Goal: Task Accomplishment & Management: Complete application form

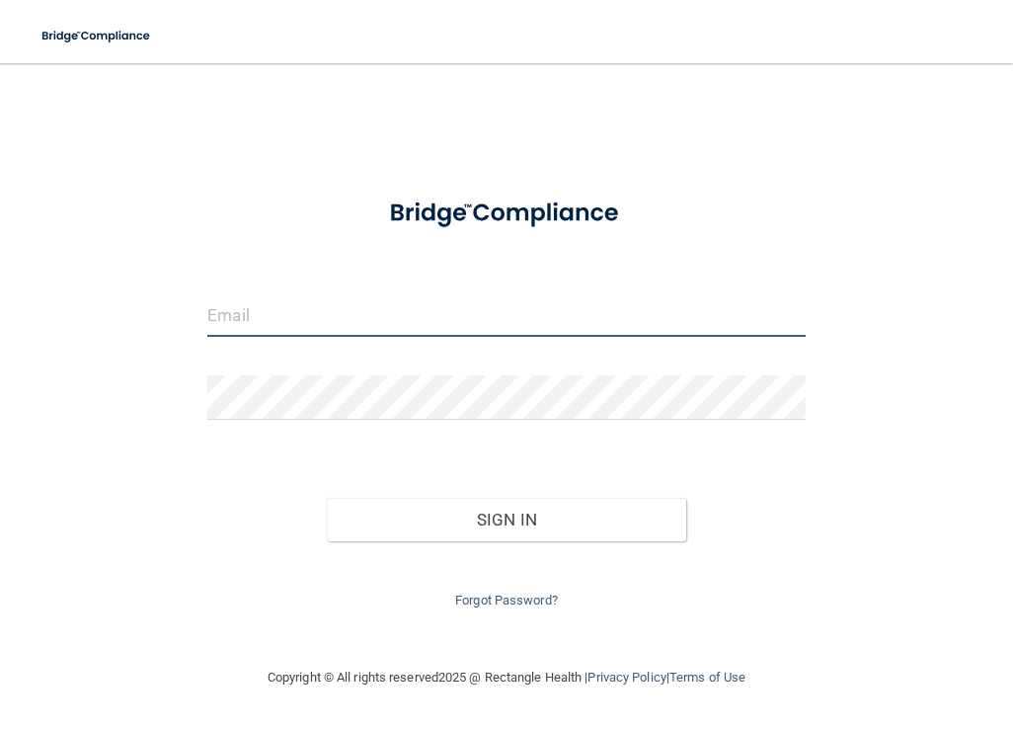
click at [496, 301] on input "email" at bounding box center [506, 314] width 598 height 44
click at [438, 320] on input "email" at bounding box center [506, 314] width 598 height 44
paste input "[EMAIL_ADDRESS][DOMAIN_NAME]"
type input "[EMAIL_ADDRESS][DOMAIN_NAME]"
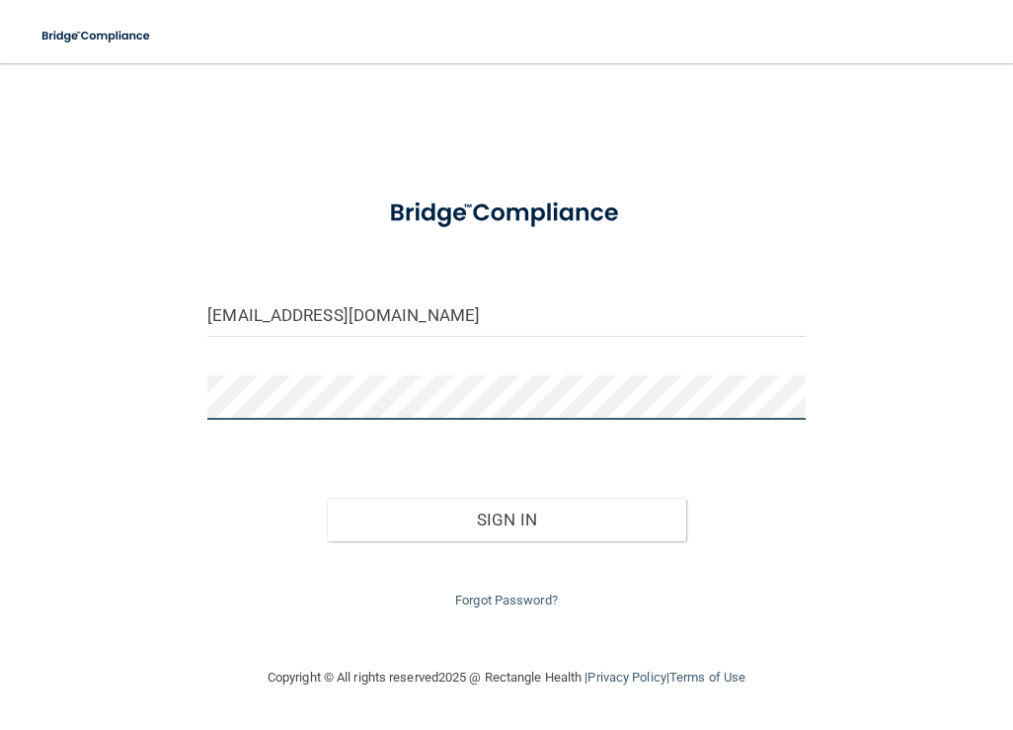
click at [327, 498] on button "Sign In" at bounding box center [506, 519] width 359 height 43
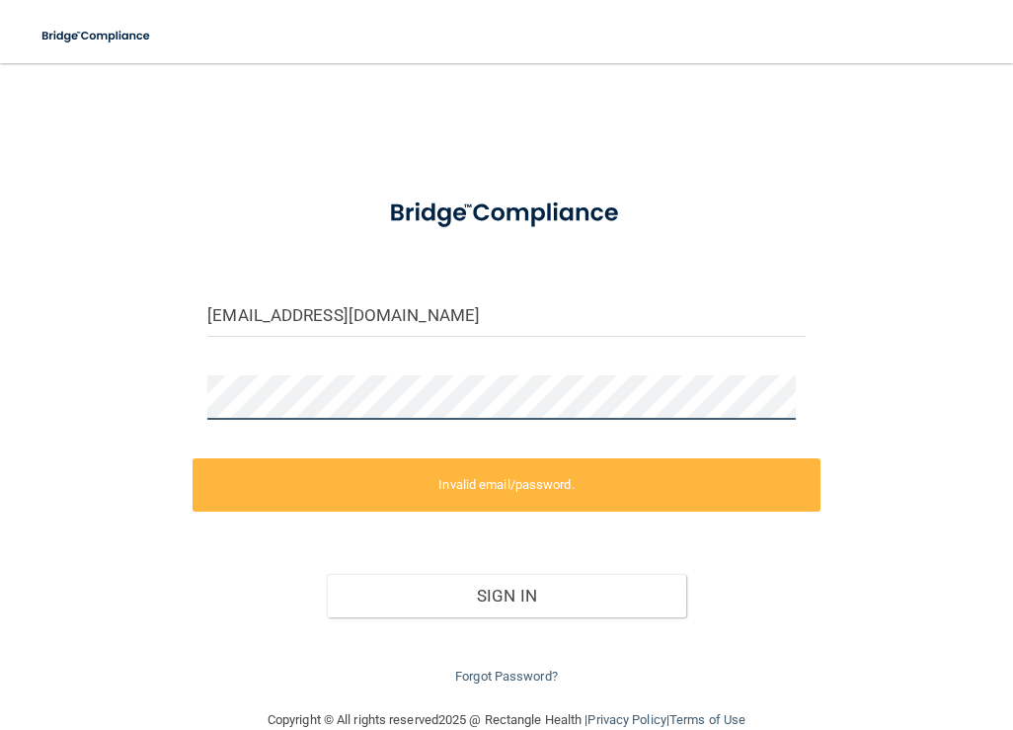
click at [116, 400] on div "[EMAIL_ADDRESS][DOMAIN_NAME] Invalid email/password. You don't have permission …" at bounding box center [507, 386] width 934 height 606
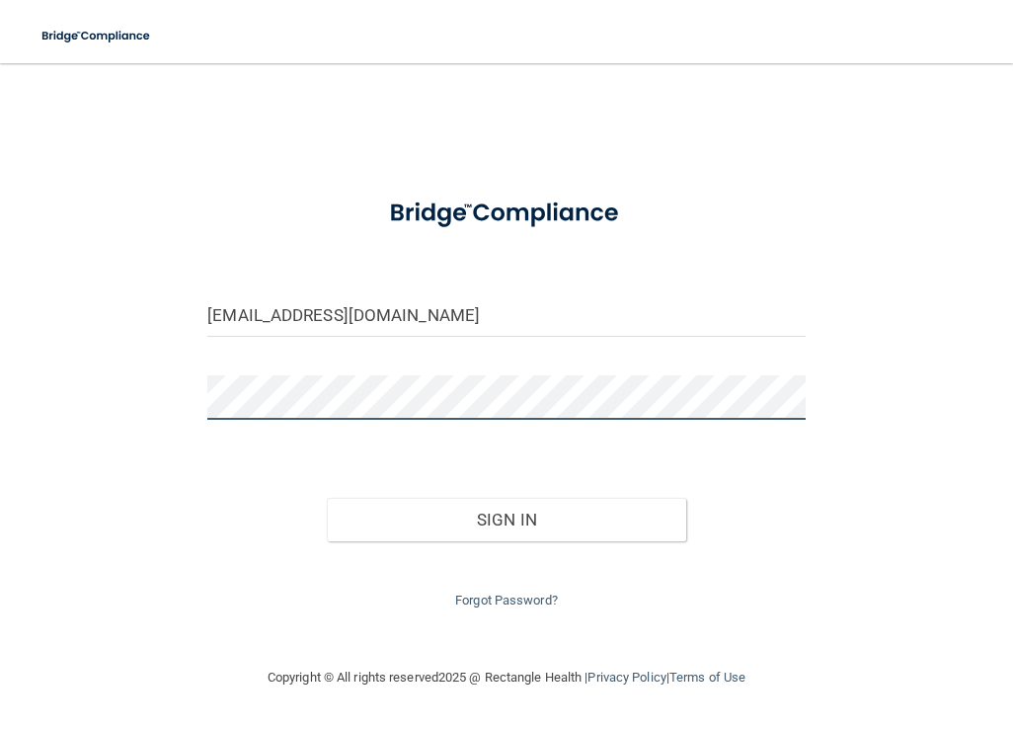
click at [327, 498] on button "Sign In" at bounding box center [506, 519] width 359 height 43
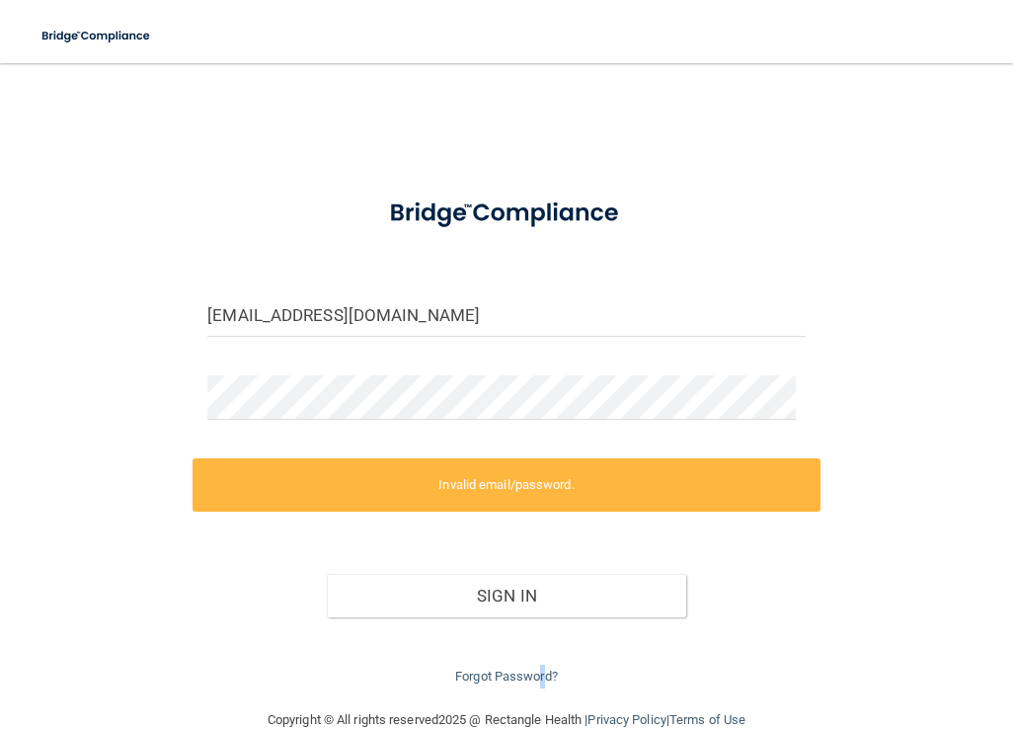
drag, startPoint x: 537, startPoint y: 671, endPoint x: 550, endPoint y: 665, distance: 14.1
click at [550, 665] on div "Forgot Password?" at bounding box center [506, 652] width 627 height 71
drag, startPoint x: 424, startPoint y: 589, endPoint x: 511, endPoint y: 677, distance: 123.6
click at [511, 679] on link "Forgot Password?" at bounding box center [506, 676] width 103 height 15
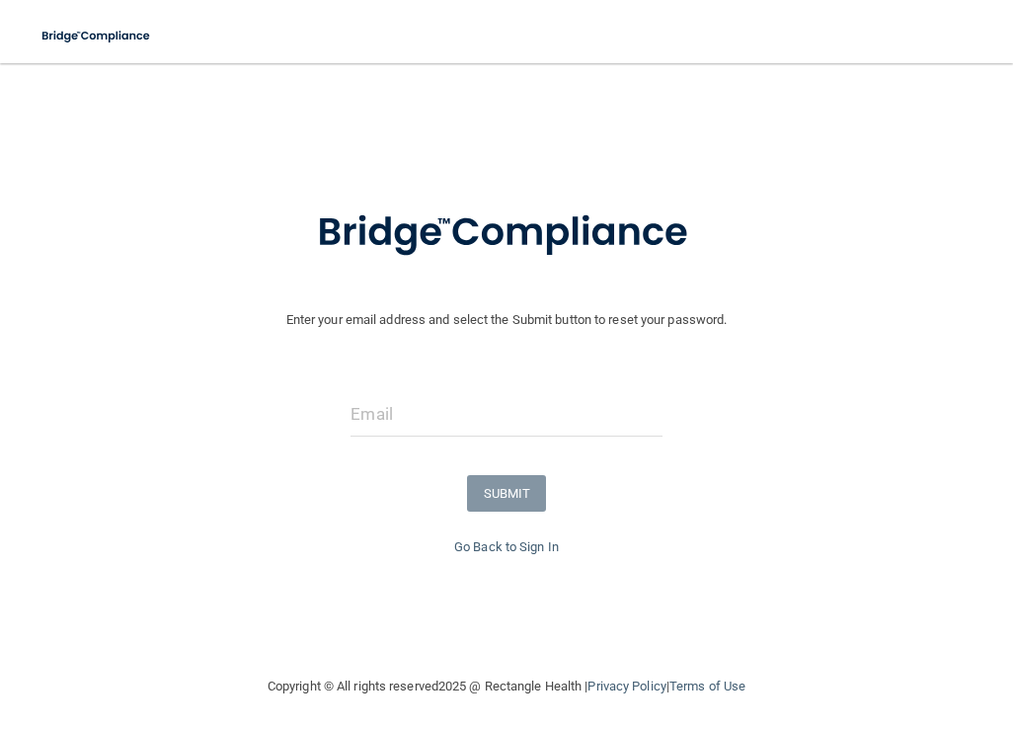
click at [406, 386] on form "Enter your email address and select the Submit button to reset your password. S…" at bounding box center [507, 359] width 994 height 354
click at [412, 398] on input "email" at bounding box center [506, 414] width 311 height 44
drag, startPoint x: 420, startPoint y: 393, endPoint x: 438, endPoint y: 427, distance: 38.0
click at [416, 404] on input "email" at bounding box center [506, 414] width 311 height 44
click at [433, 420] on input "email" at bounding box center [506, 414] width 311 height 44
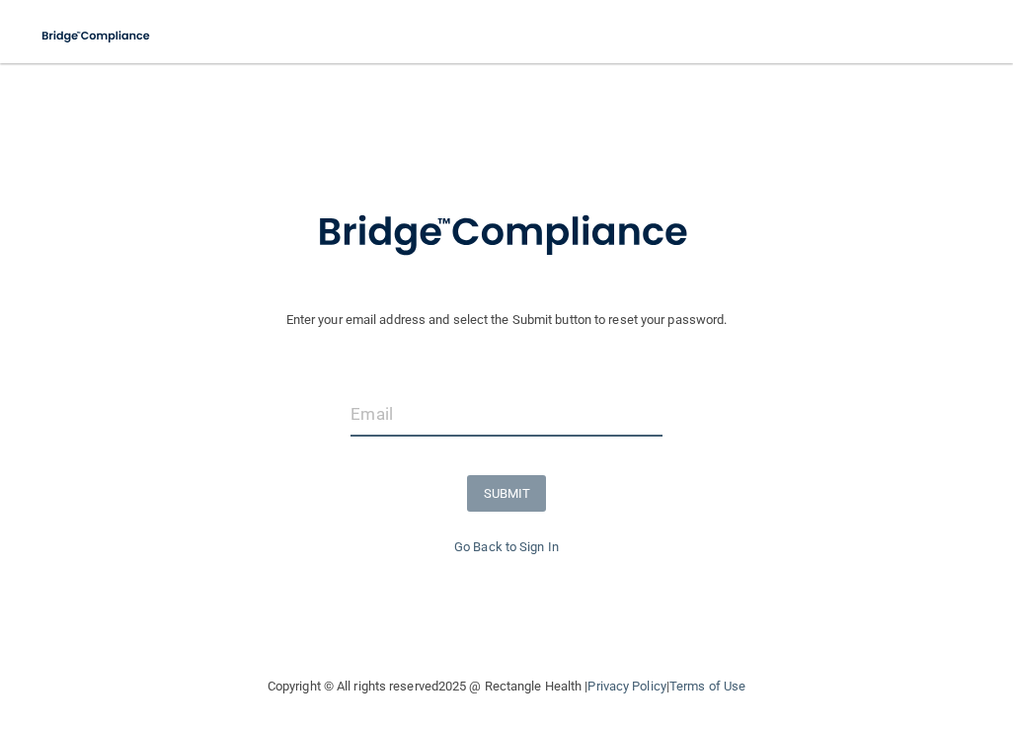
paste input "[EMAIL_ADDRESS][DOMAIN_NAME]"
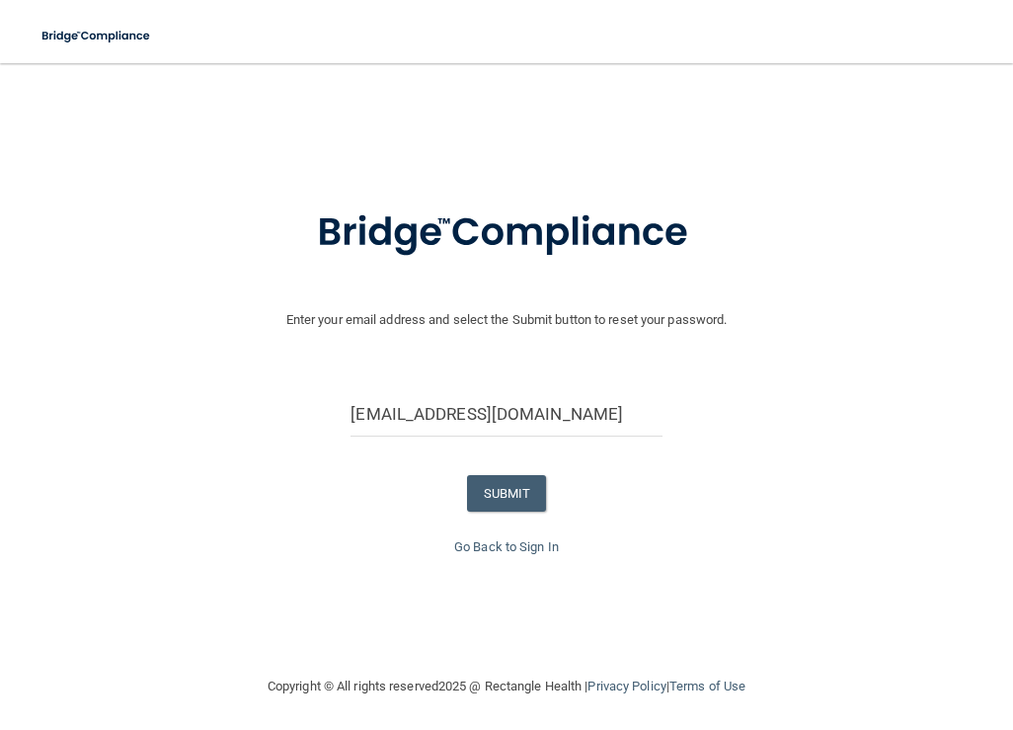
click at [309, 493] on div "SUBMIT" at bounding box center [506, 493] width 1023 height 37
click at [555, 426] on input "[EMAIL_ADDRESS][DOMAIN_NAME]" at bounding box center [506, 414] width 311 height 44
type input "[EMAIL_ADDRESS][DOMAIN_NAME]"
click at [235, 559] on div "Enter your email address and select the Submit button to reset your password. […" at bounding box center [507, 418] width 994 height 473
click at [515, 493] on button "SUBMIT" at bounding box center [507, 493] width 80 height 37
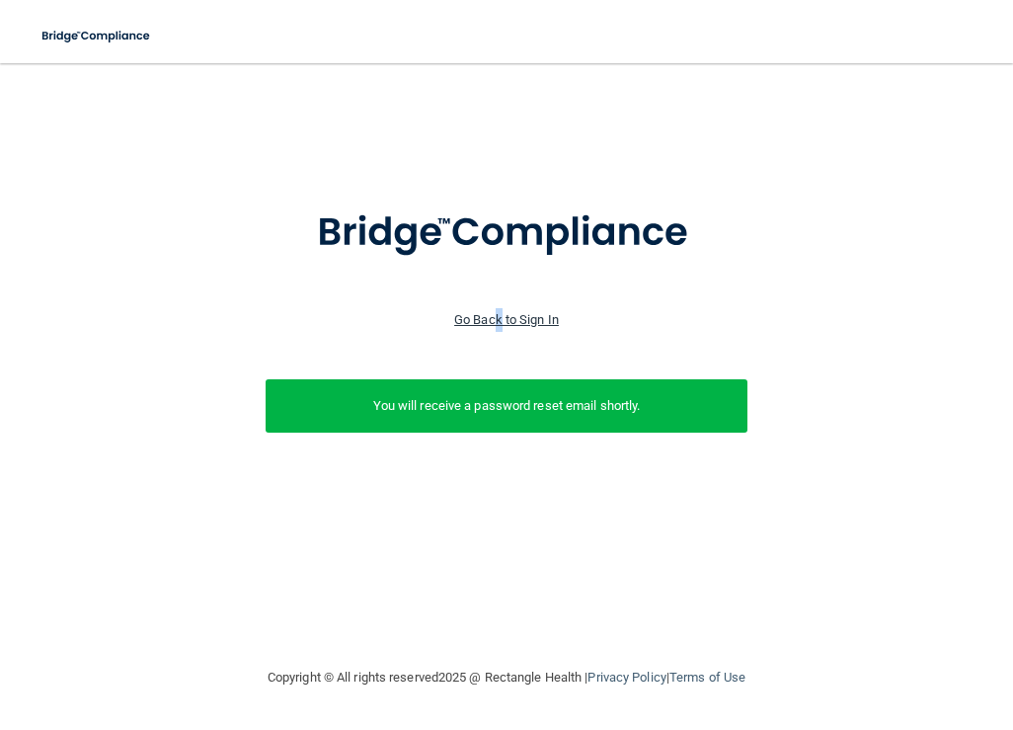
click at [499, 315] on link "Go Back to Sign In" at bounding box center [506, 319] width 105 height 15
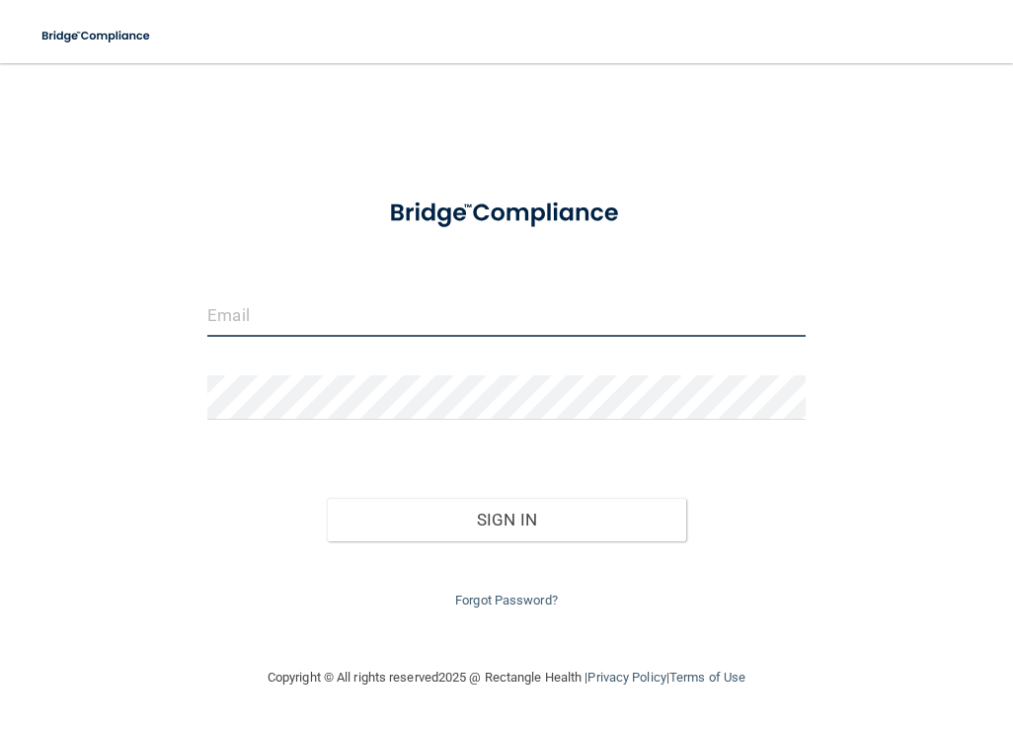
click at [315, 307] on input "email" at bounding box center [506, 314] width 598 height 44
click at [338, 318] on input "email" at bounding box center [506, 314] width 598 height 44
type input "[EMAIL_ADDRESS][DOMAIN_NAME]"
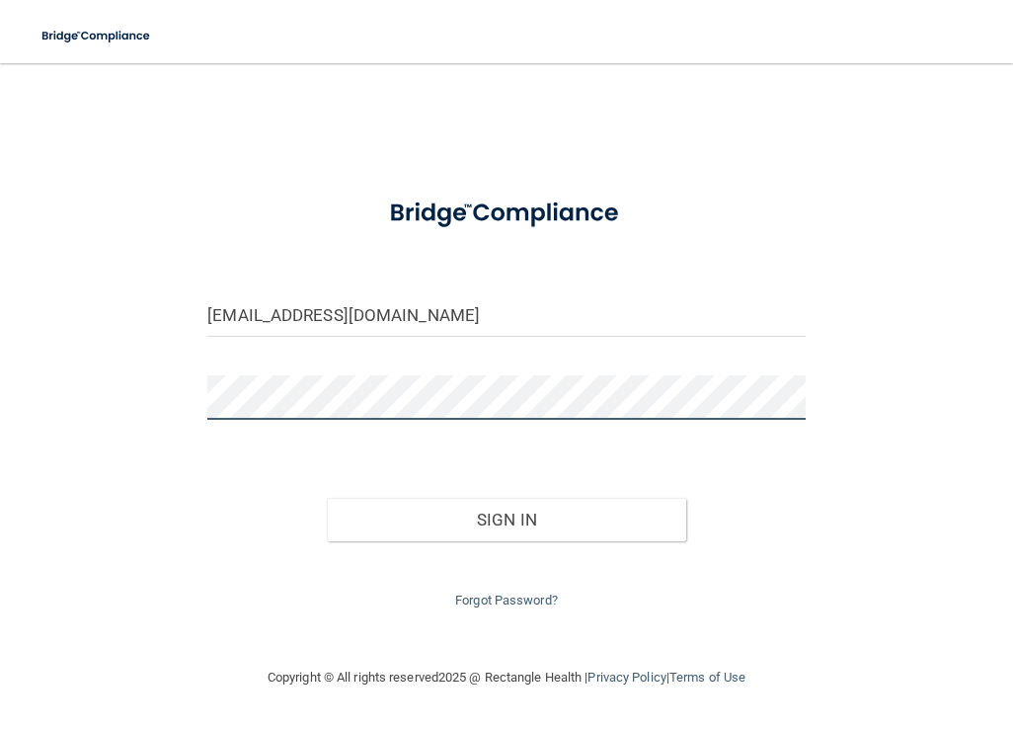
click at [327, 498] on button "Sign In" at bounding box center [506, 519] width 359 height 43
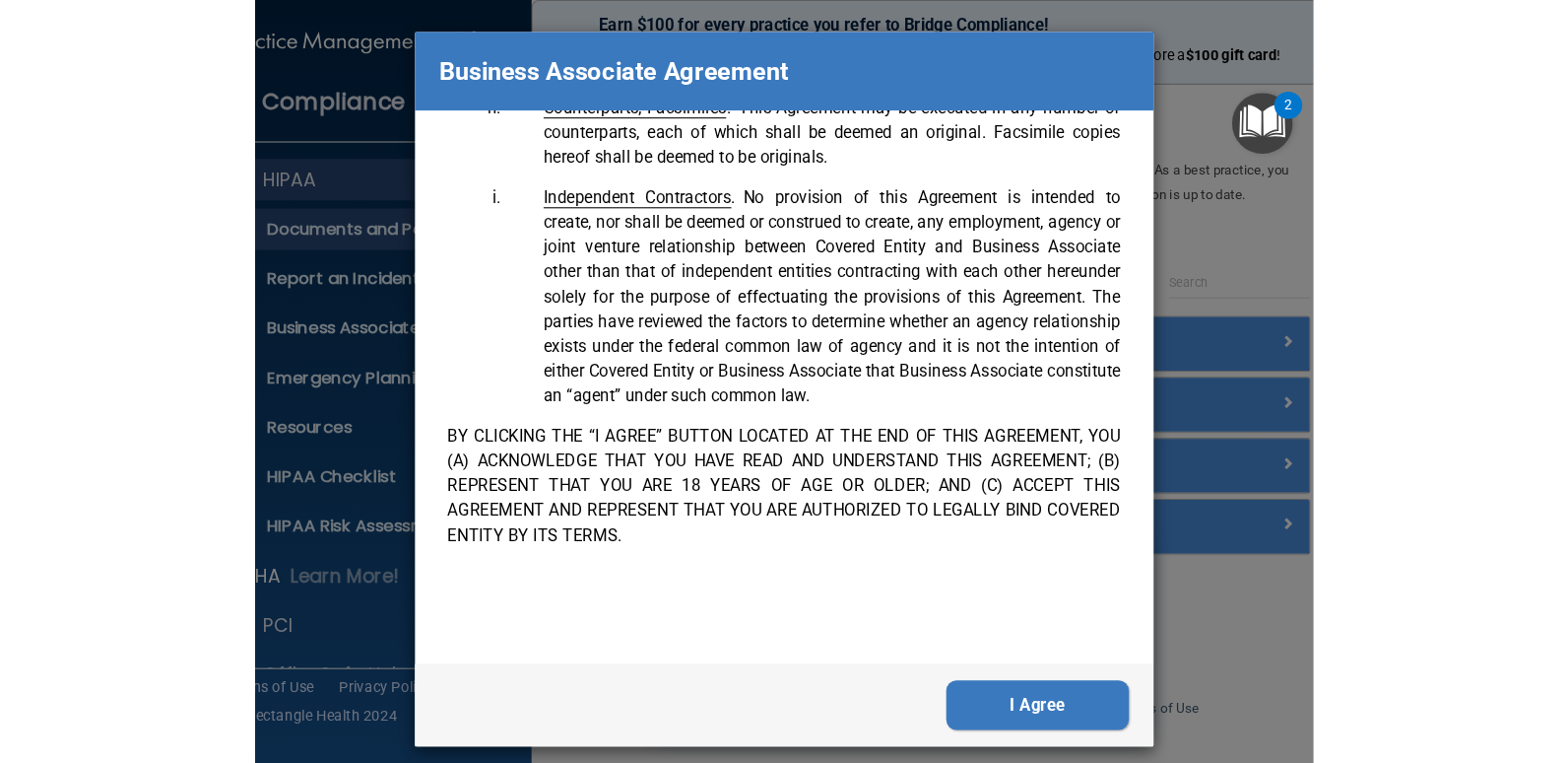
scroll to position [5846, 0]
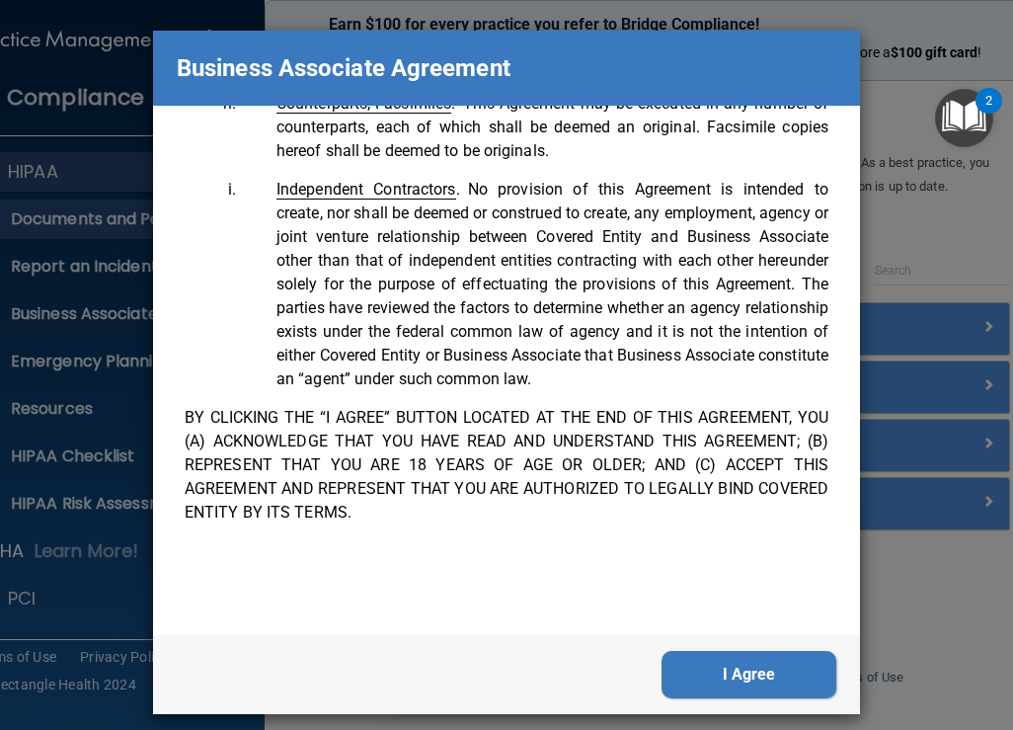
click at [781, 668] on button "I Agree" at bounding box center [749, 674] width 175 height 47
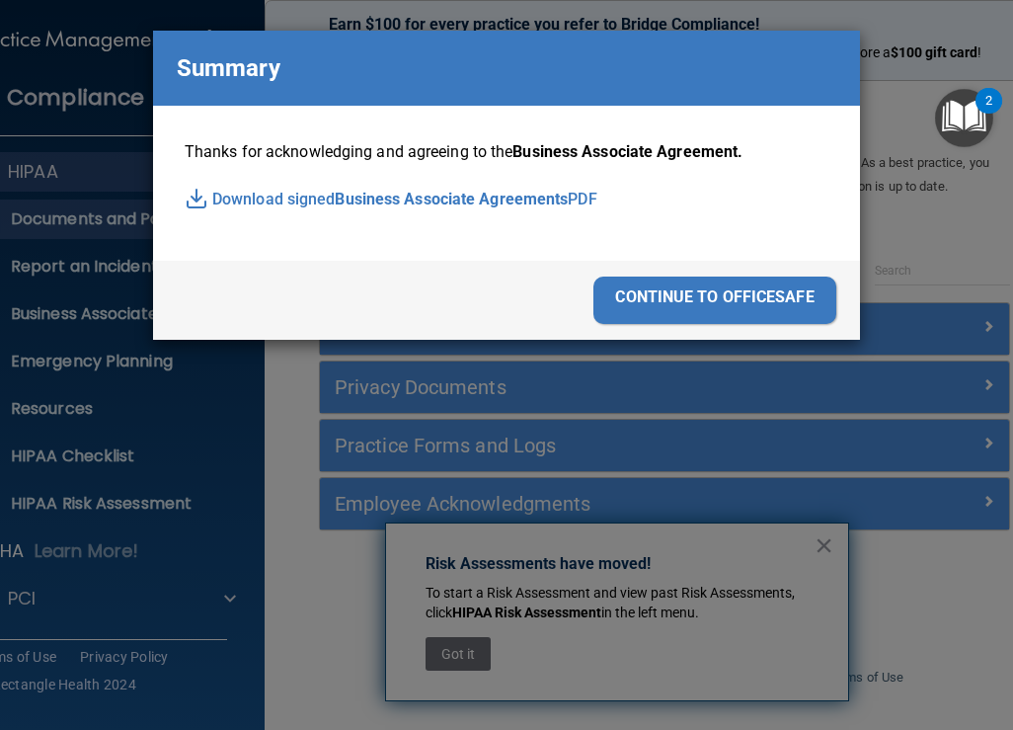
click at [746, 312] on div "continue to officesafe" at bounding box center [715, 300] width 243 height 47
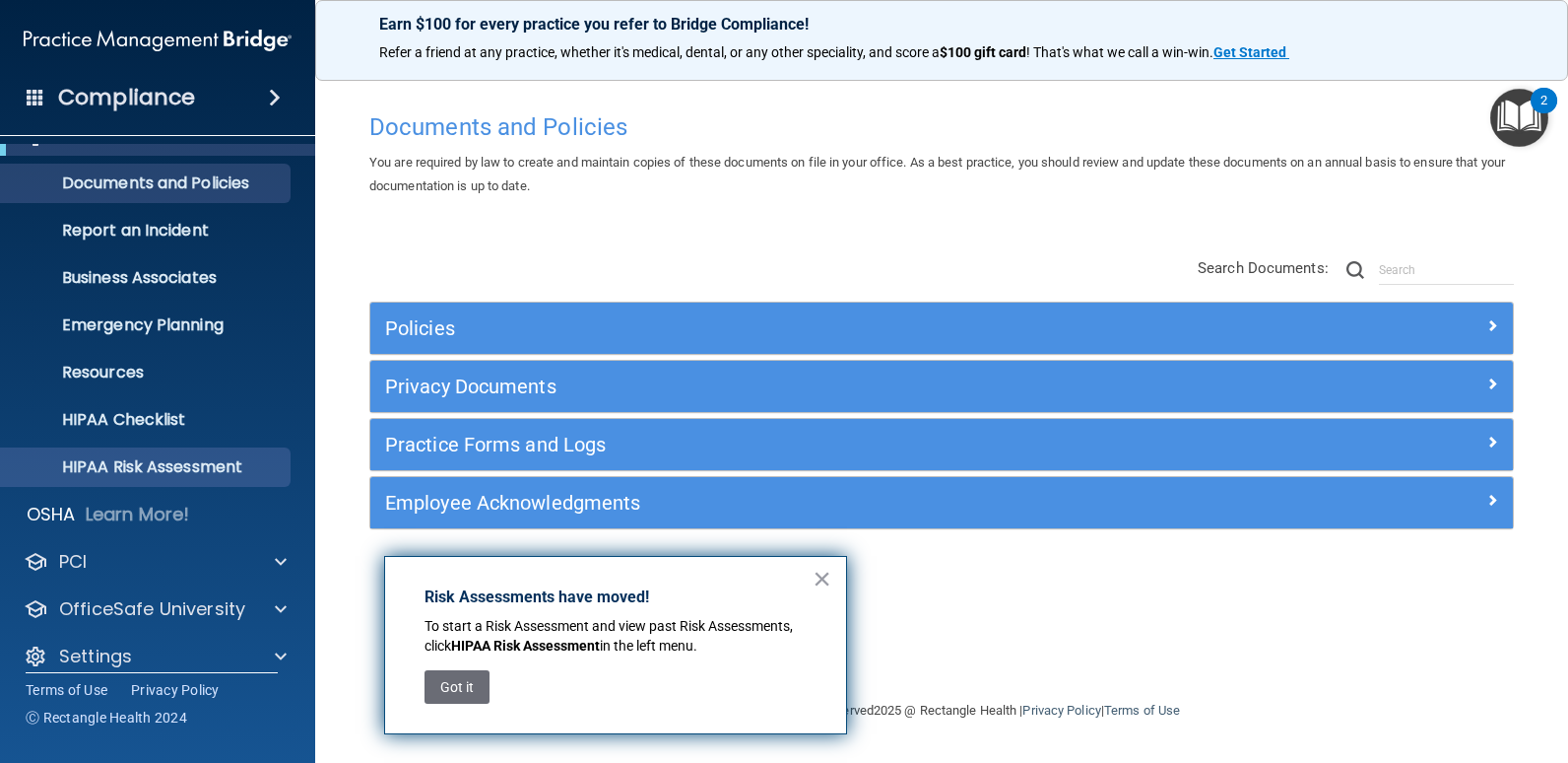
scroll to position [55, 0]
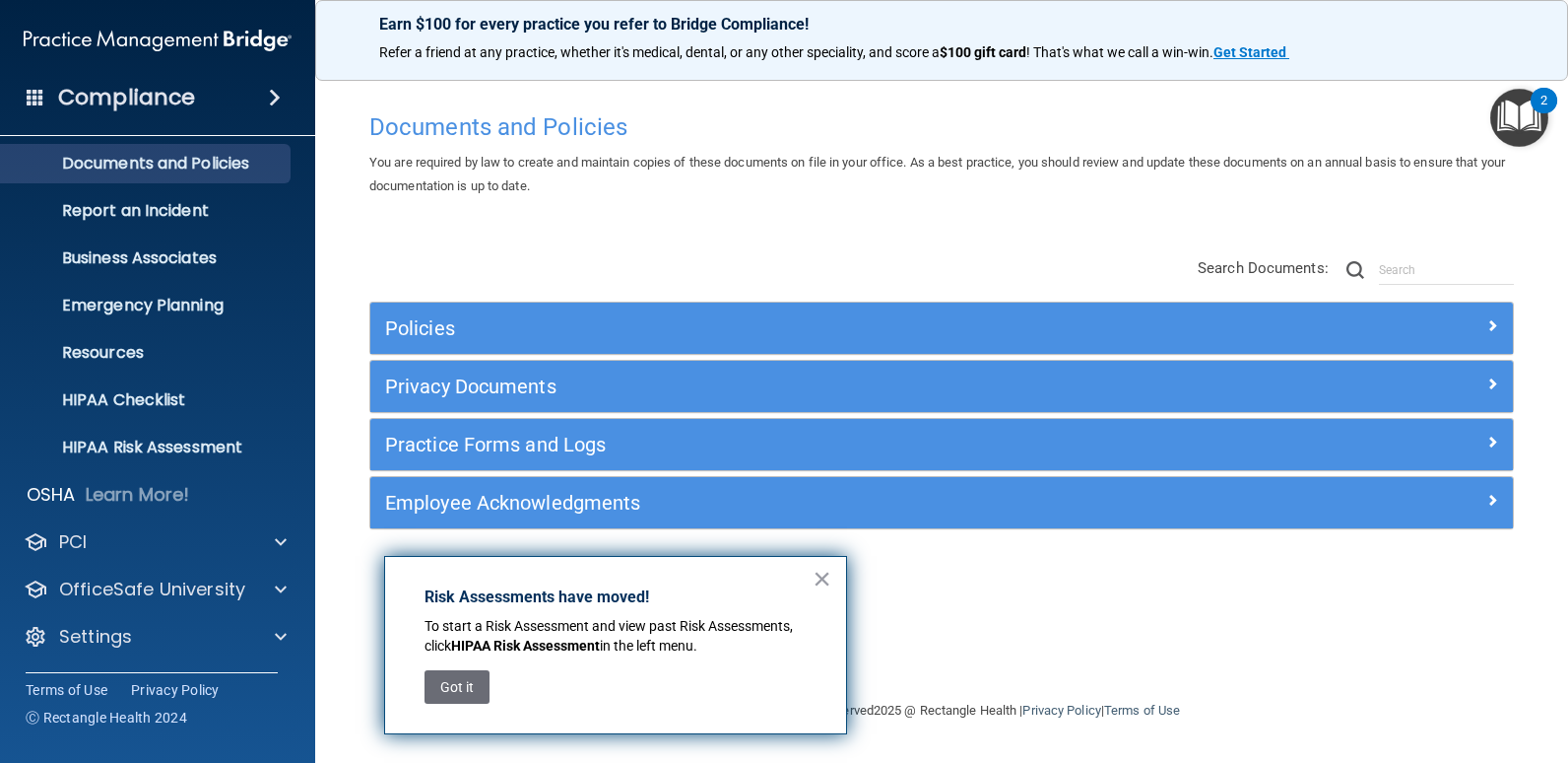
click at [191, 656] on div "HIPAA Documents and Policies Report an Incident Business Associates Emergency P…" at bounding box center [157, 380] width 316 height 583
click at [229, 648] on div "Settings" at bounding box center [157, 636] width 316 height 40
click at [818, 579] on button "×" at bounding box center [821, 578] width 19 height 32
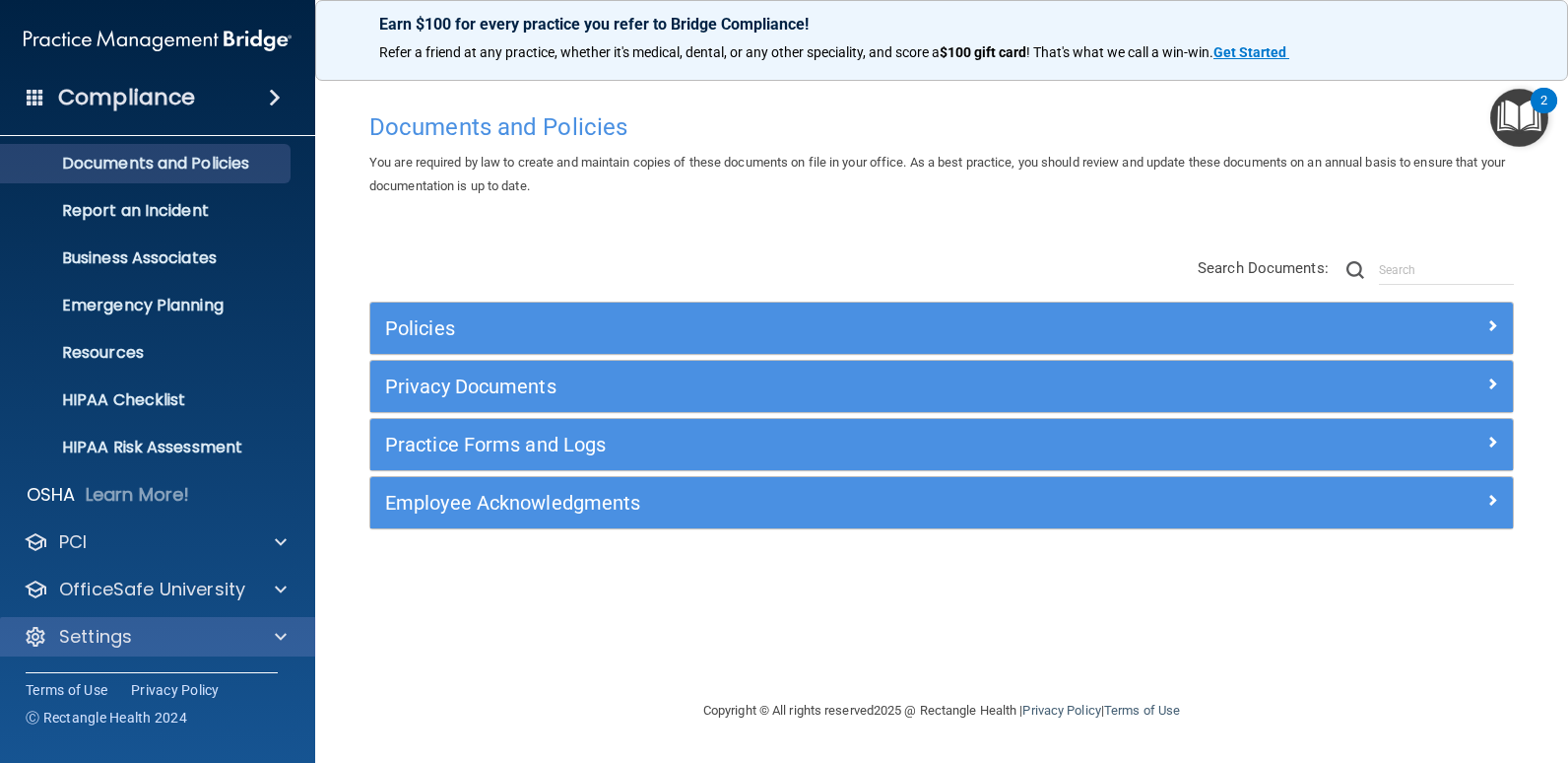
click at [245, 651] on div "Settings" at bounding box center [157, 636] width 316 height 40
click at [272, 656] on div "HIPAA Documents and Policies Report an Incident Business Associates Emergency P…" at bounding box center [157, 380] width 316 height 583
click at [273, 645] on div at bounding box center [277, 636] width 49 height 24
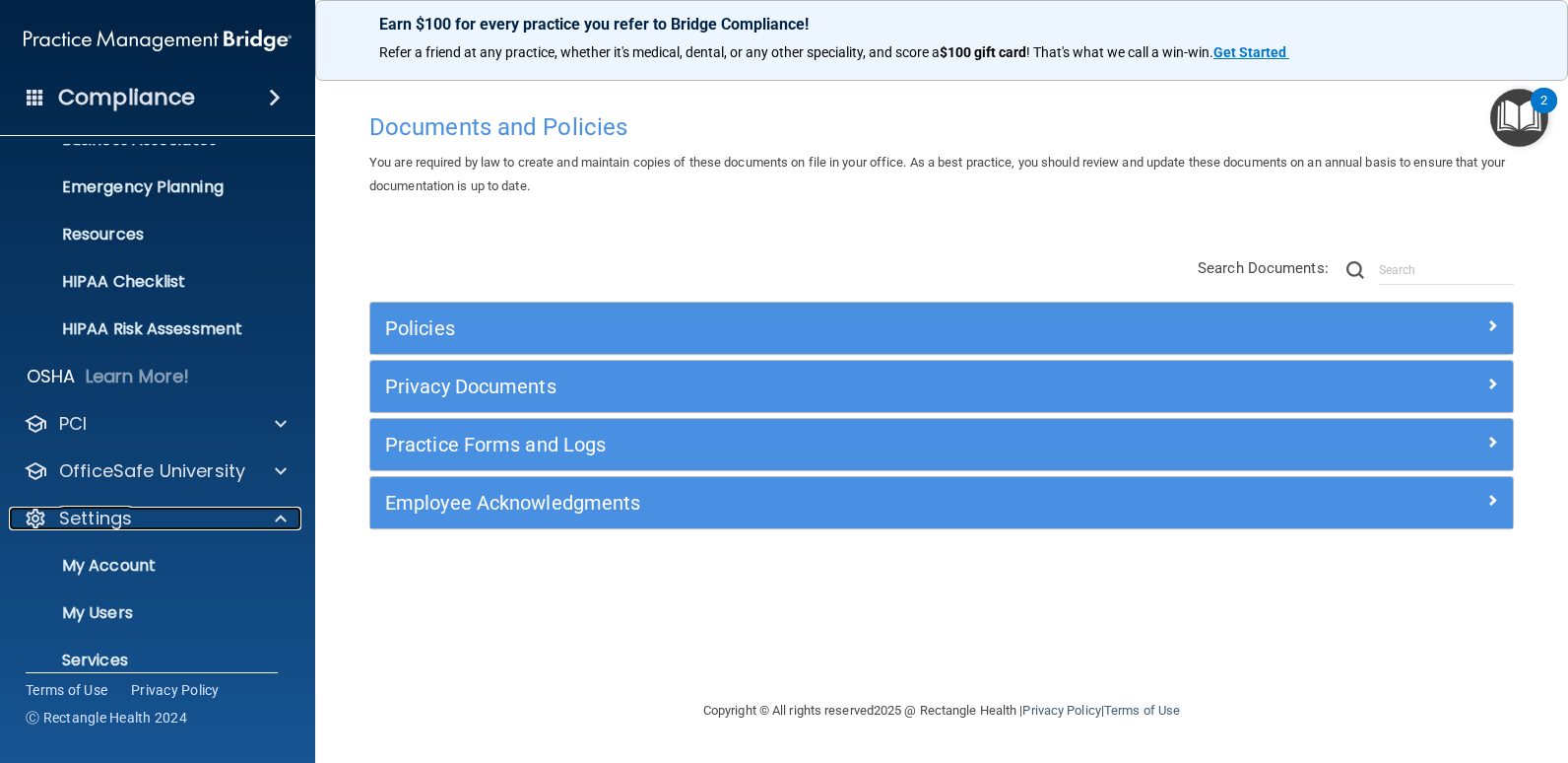
scroll to position [244, 0]
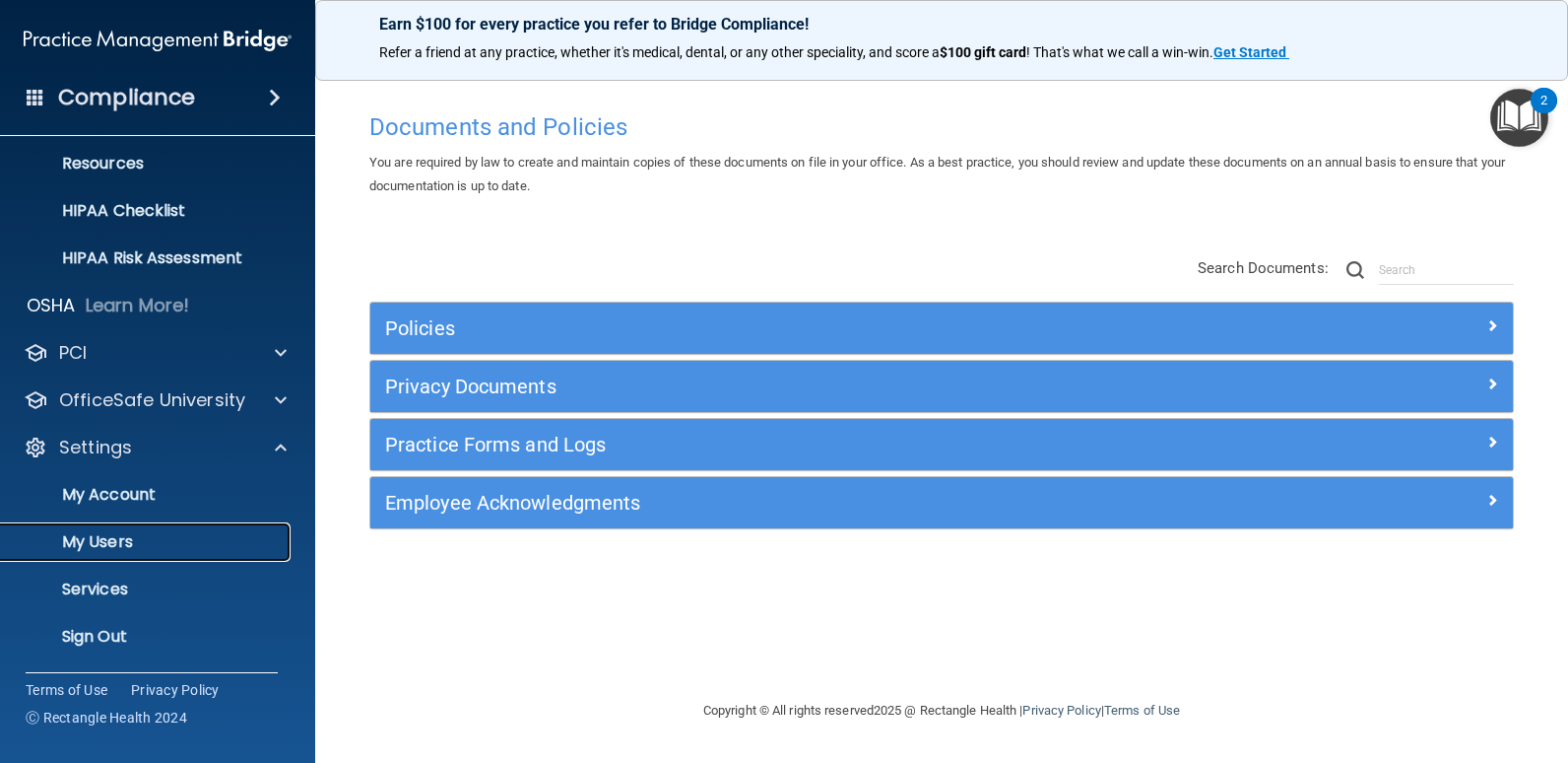
click at [163, 545] on p "My Users" at bounding box center [148, 542] width 269 height 20
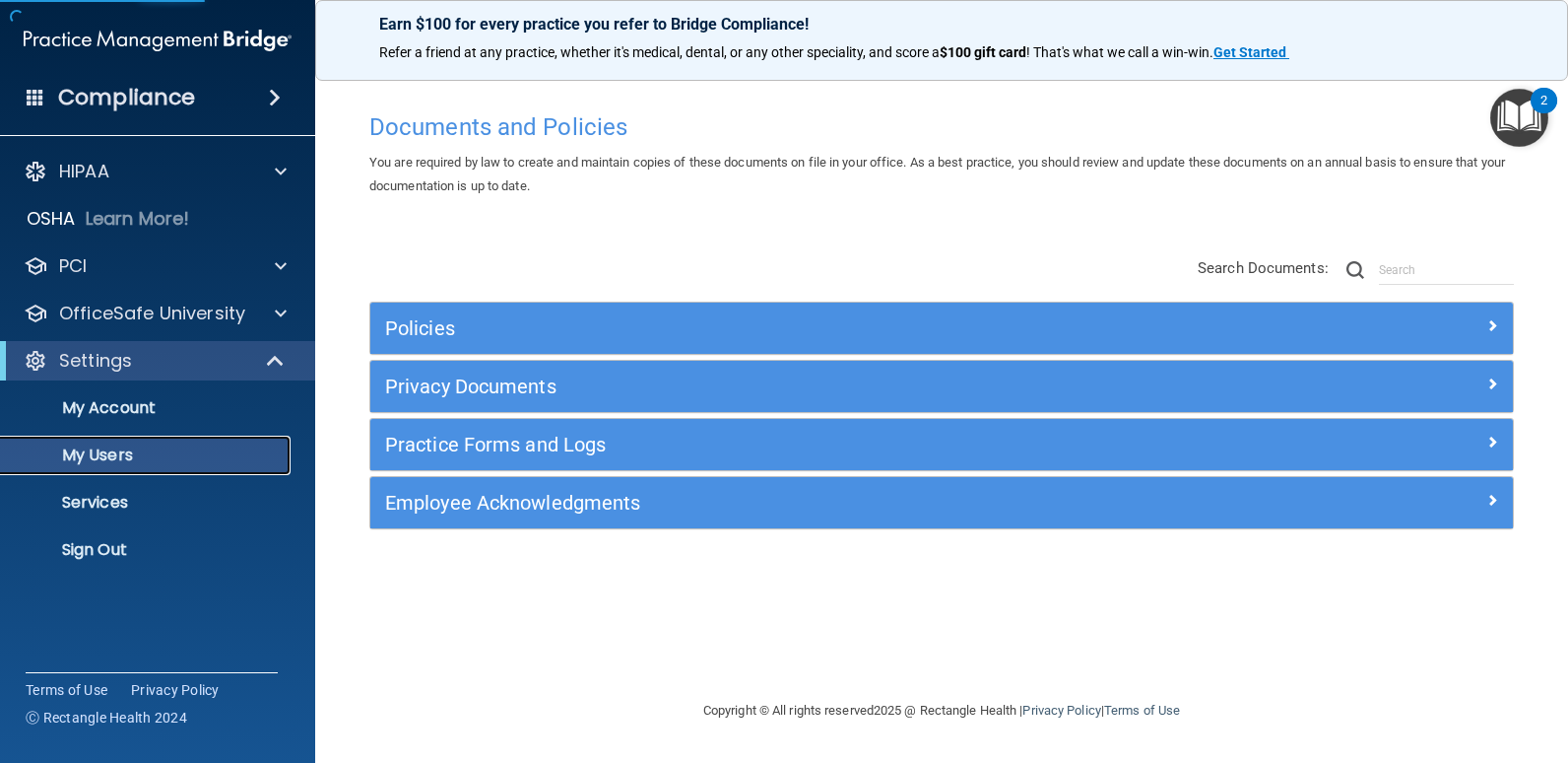
select select "20"
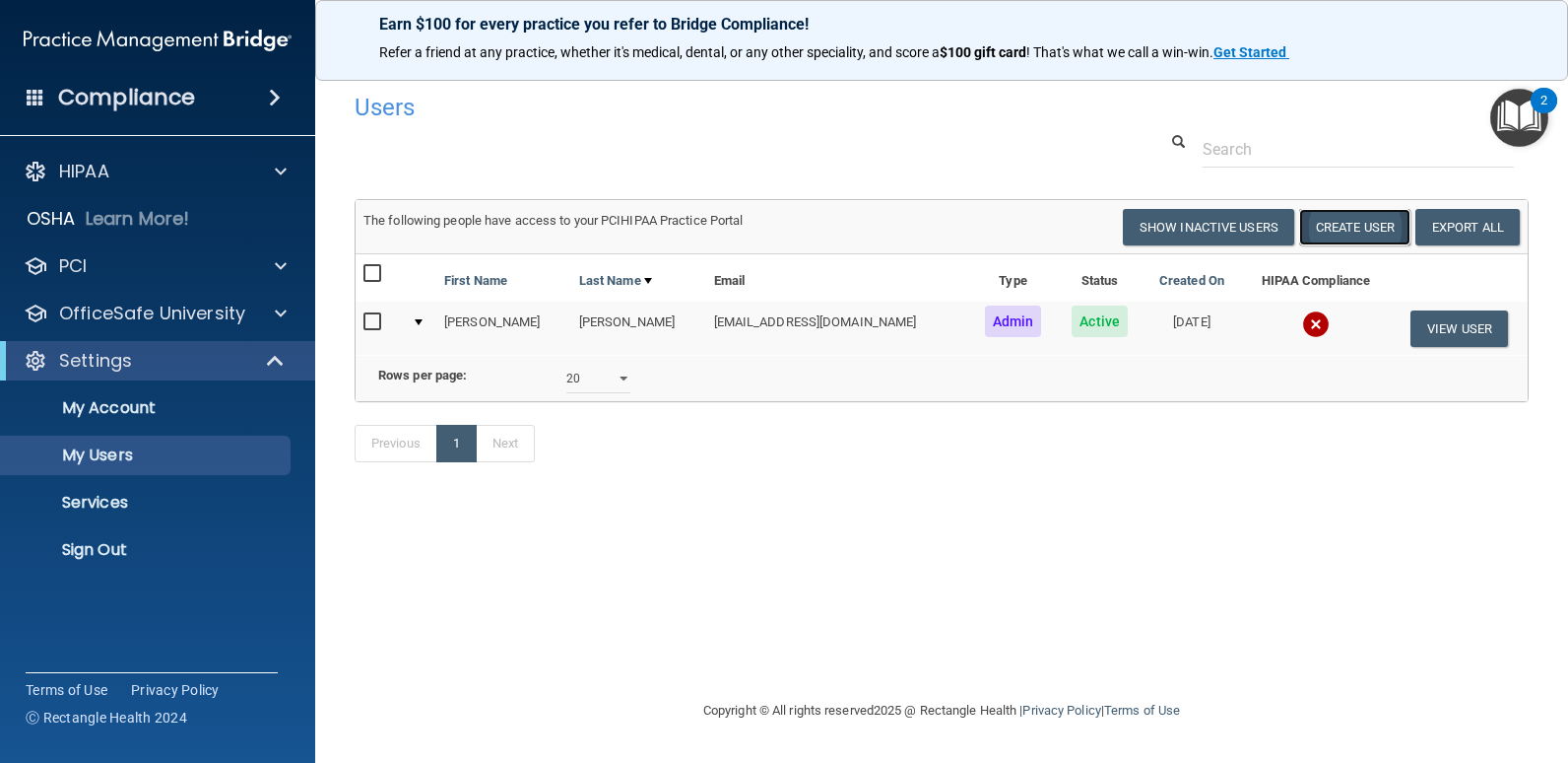
click at [1009, 220] on button "Create User" at bounding box center [1355, 226] width 112 height 37
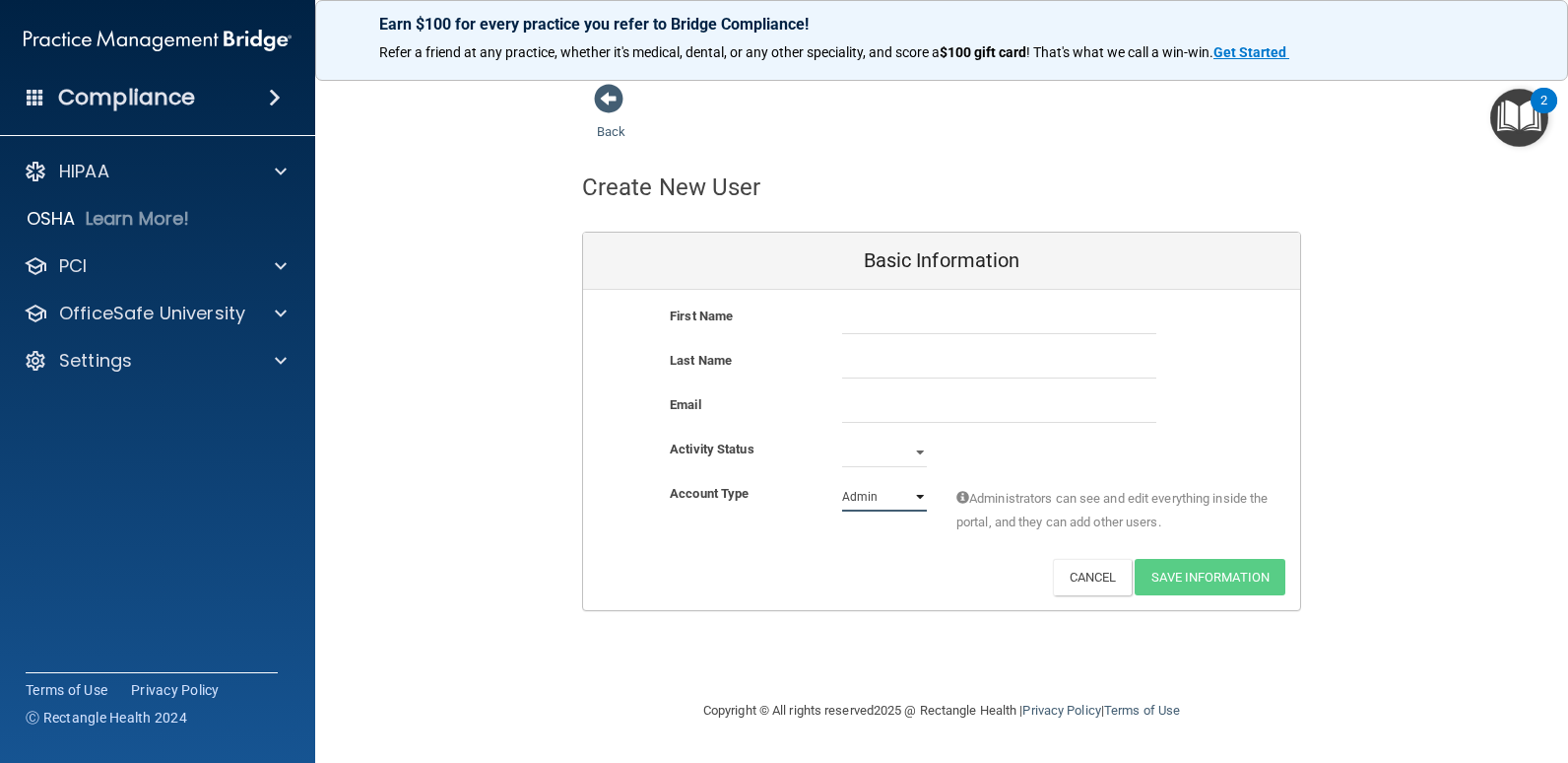
click at [889, 498] on select "Admin Member" at bounding box center [884, 497] width 85 height 30
drag, startPoint x: 1363, startPoint y: 297, endPoint x: 1360, endPoint y: 311, distance: 14.3
click at [1009, 297] on div "Back Create New User Basic Information First Name Last Name Email Activity Stat…" at bounding box center [941, 346] width 1173 height 528
click at [1009, 354] on div "Back Create New User Basic Information First Name Last Name Email Activity Stat…" at bounding box center [941, 346] width 1173 height 528
click at [607, 113] on span at bounding box center [609, 99] width 30 height 30
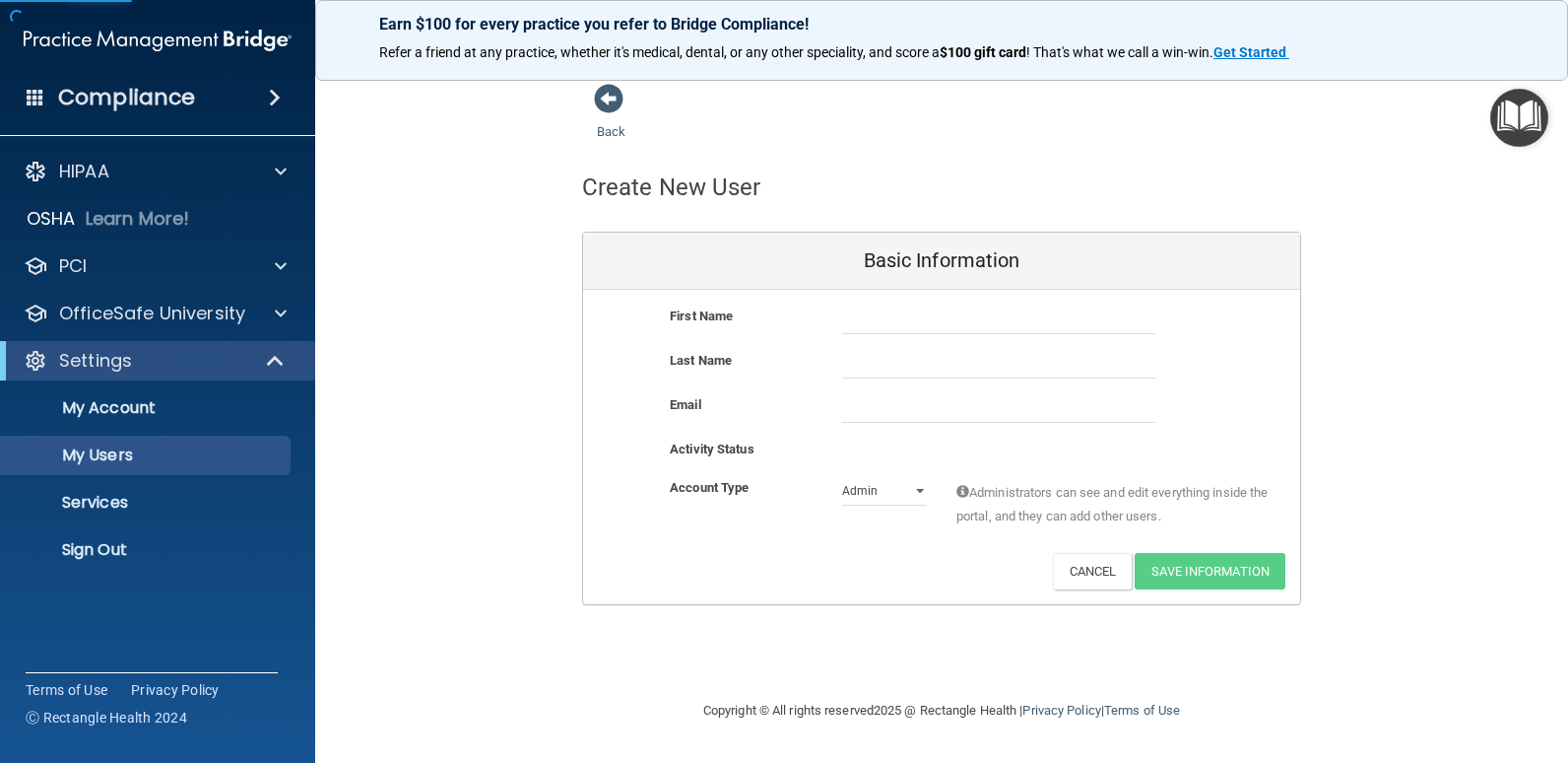
select select "20"
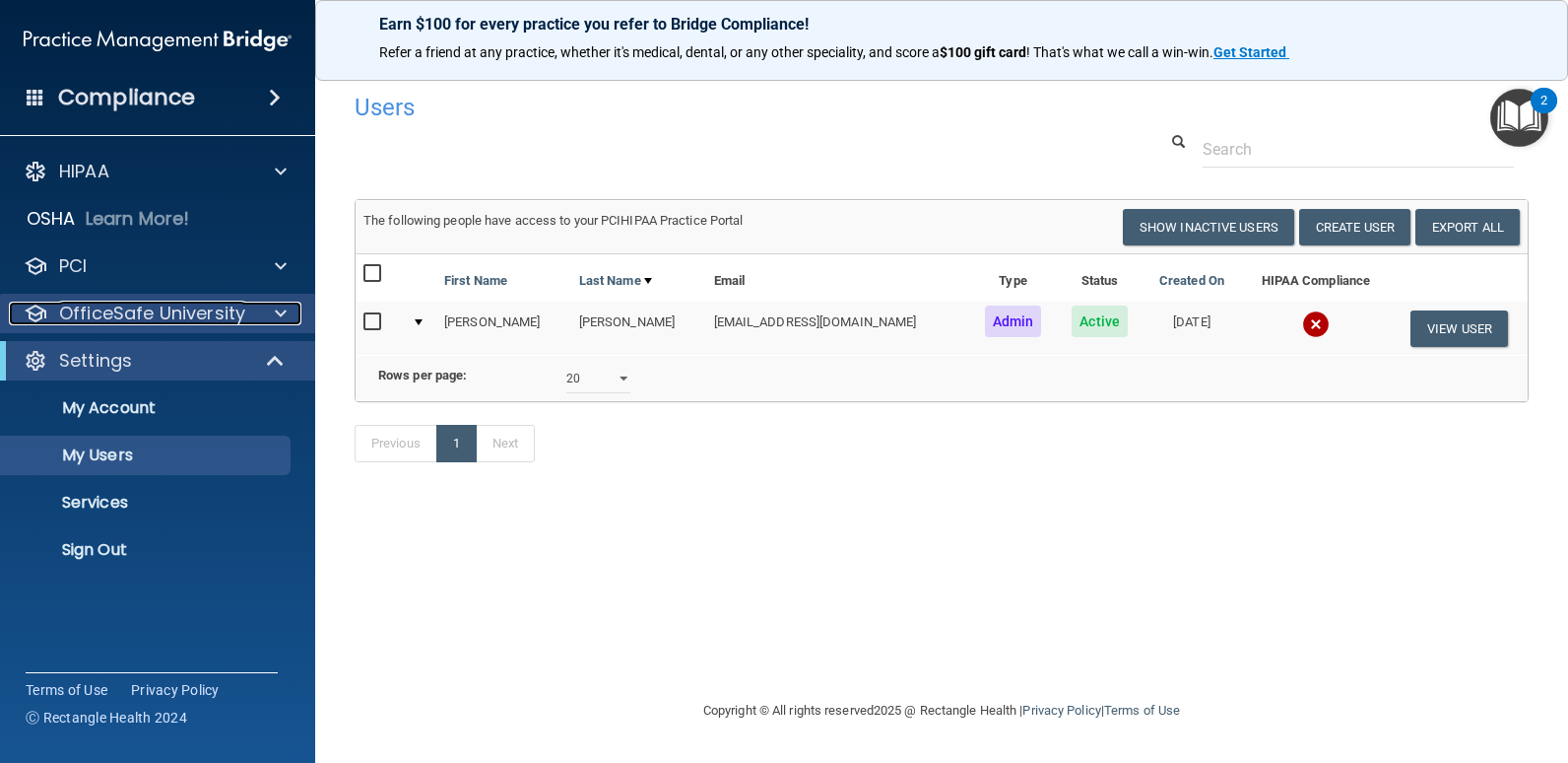
click at [143, 310] on p "OfficeSafe University" at bounding box center [152, 313] width 186 height 24
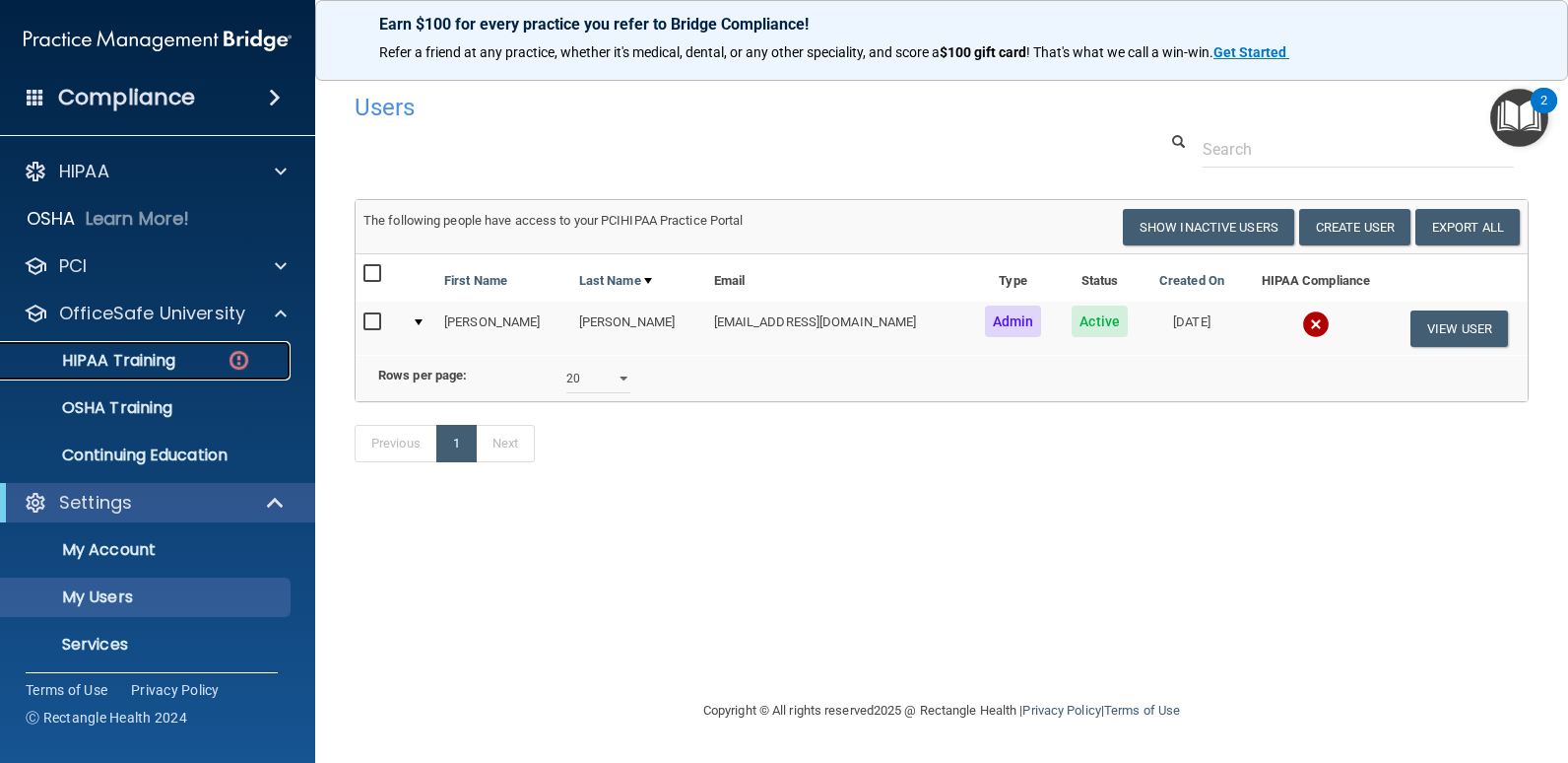
click at [211, 360] on div "HIPAA Training" at bounding box center [148, 361] width 269 height 20
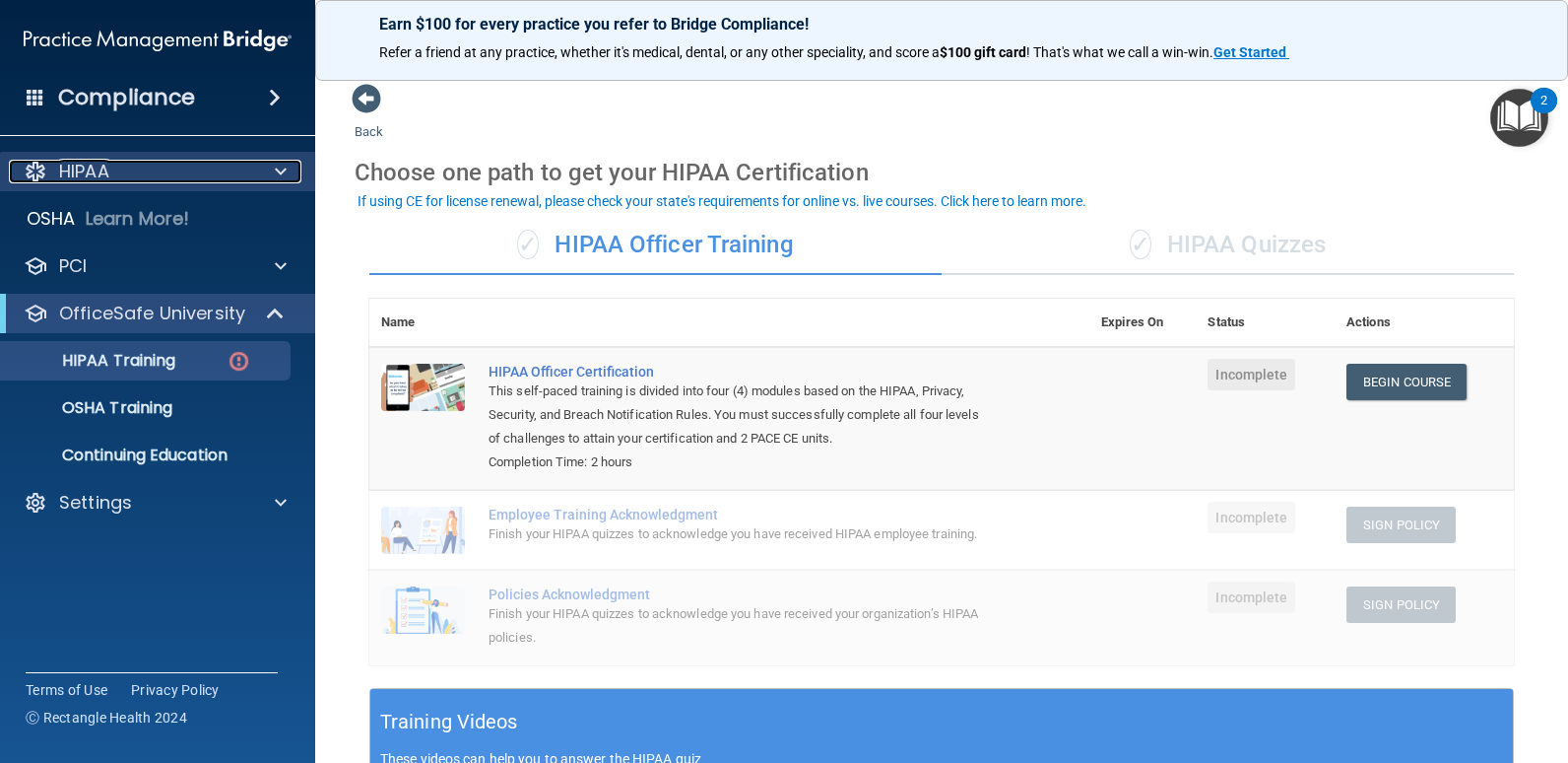
click at [278, 169] on span at bounding box center [281, 172] width 12 height 24
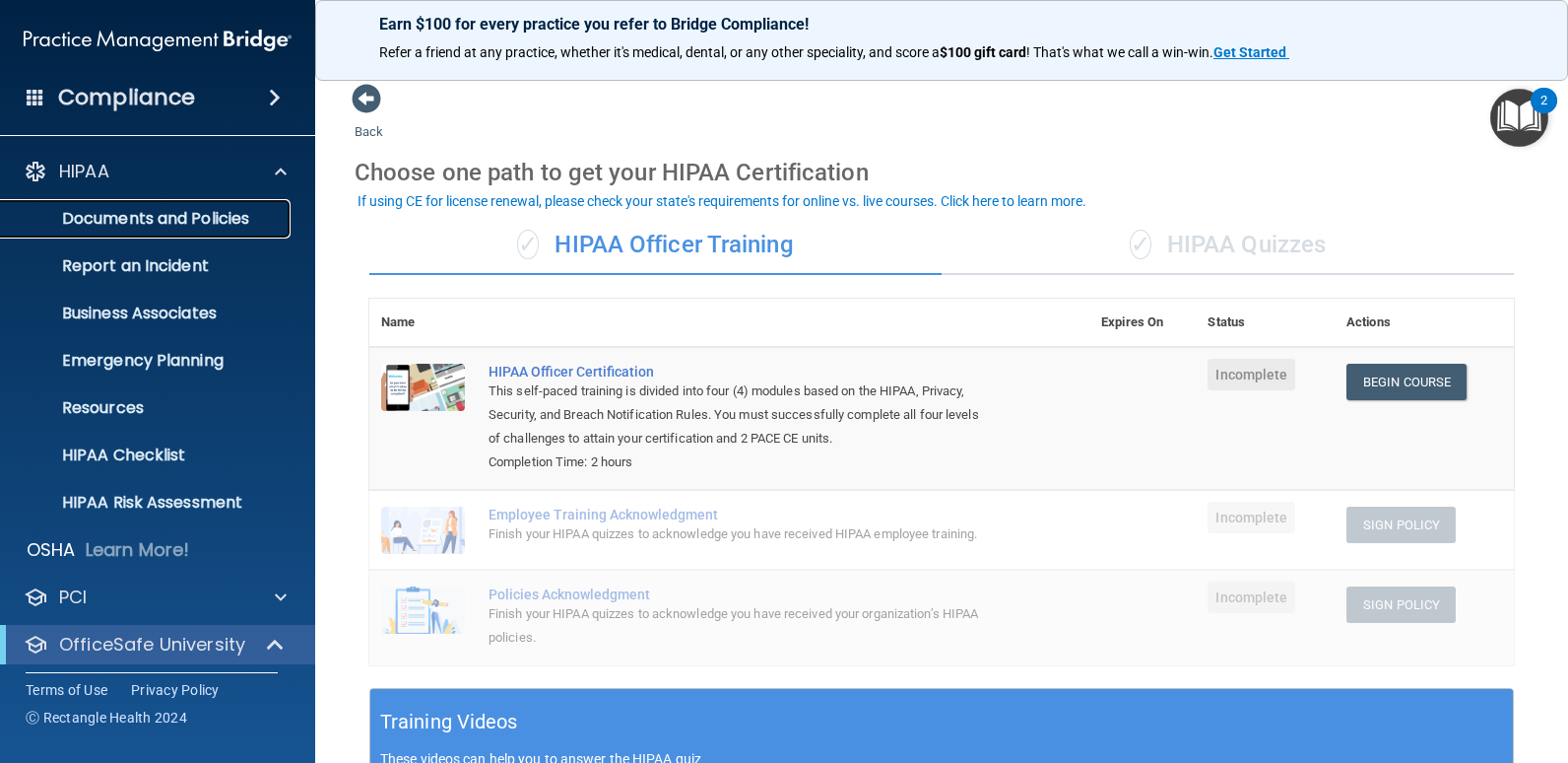
click at [213, 220] on p "Documents and Policies" at bounding box center [148, 218] width 269 height 20
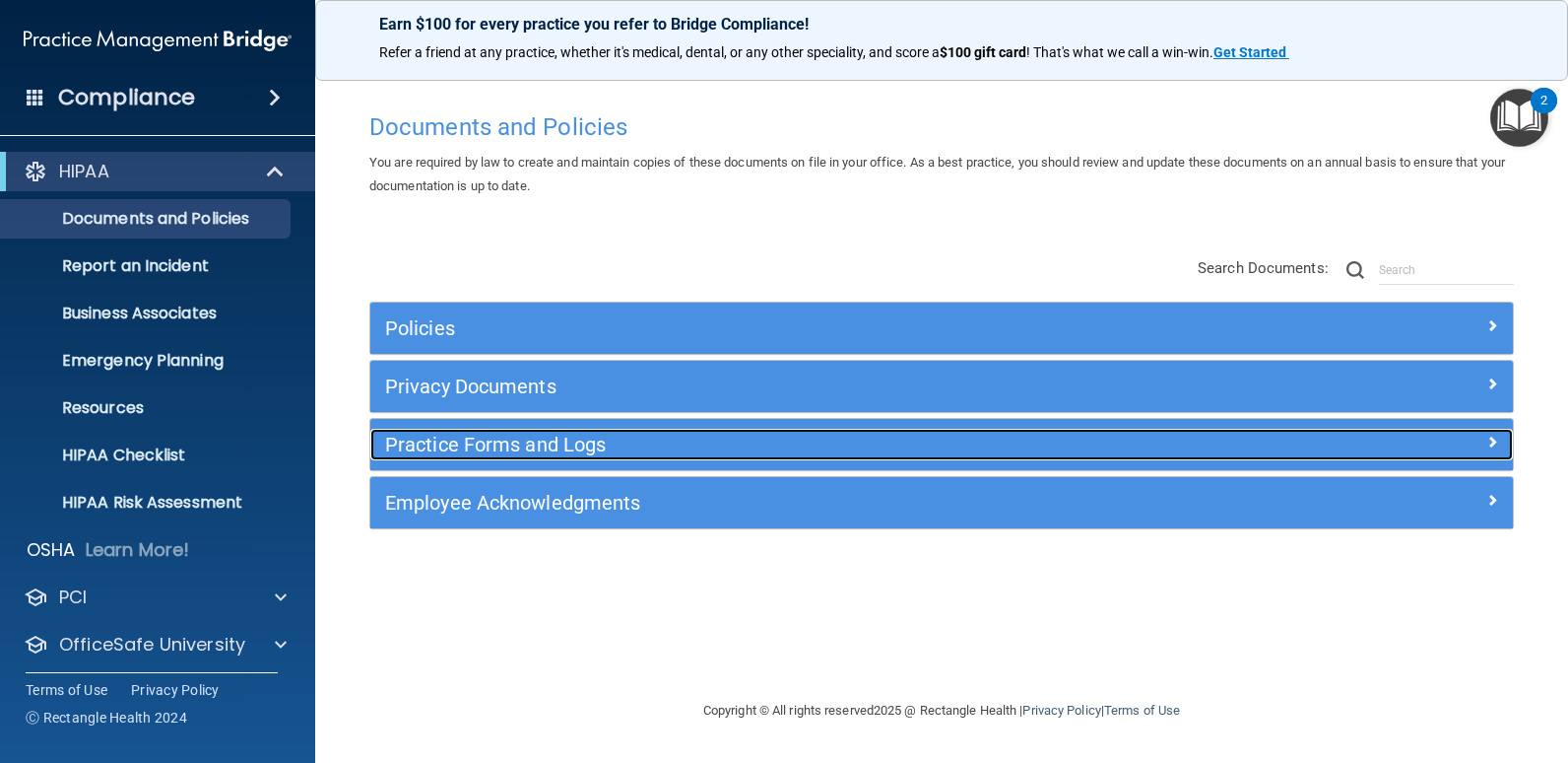
click at [489, 444] on h5 "Practice Forms and Logs" at bounding box center [798, 445] width 827 height 22
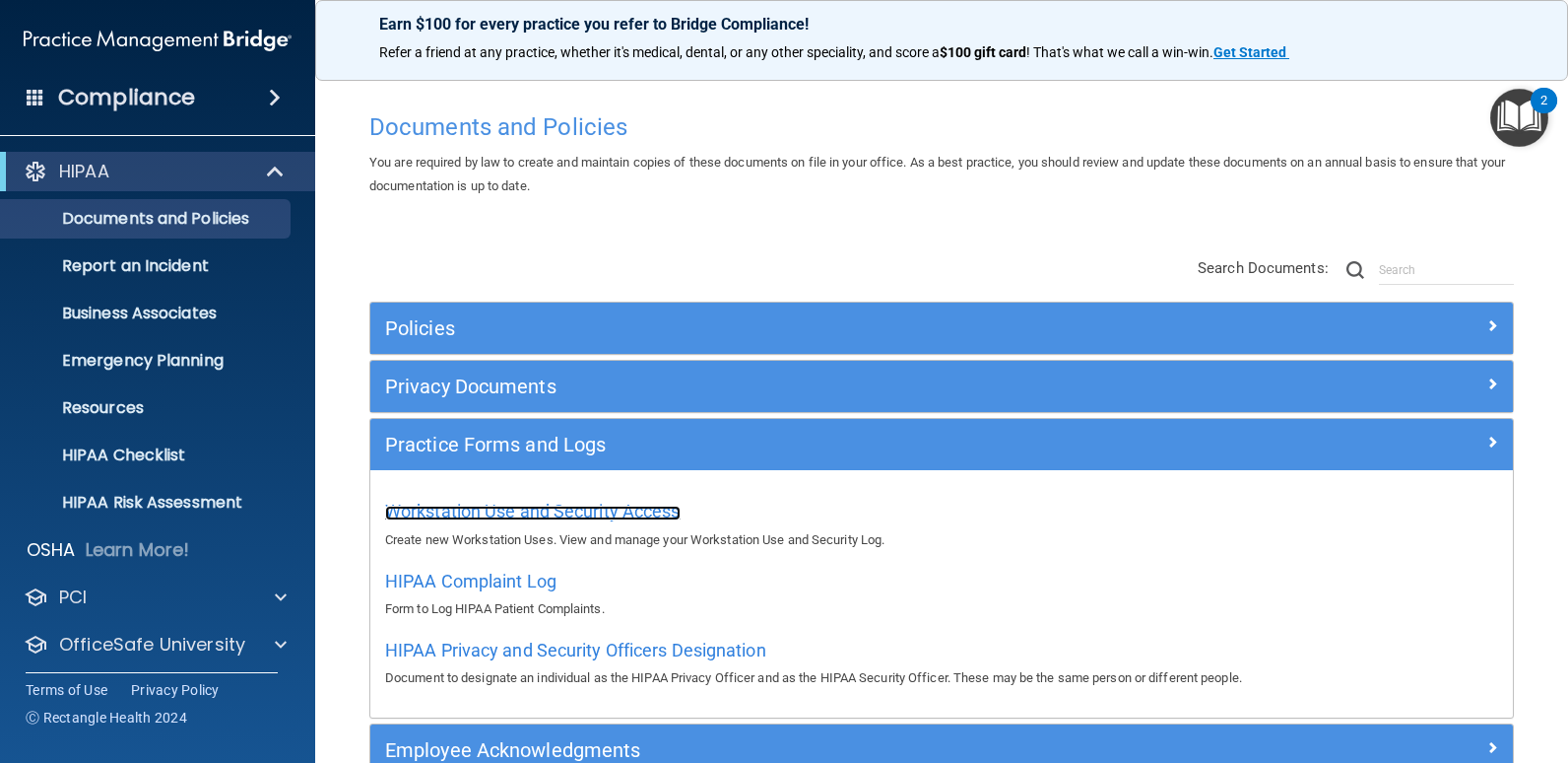
click at [469, 515] on span "Workstation Use and Security Access" at bounding box center [532, 511] width 295 height 21
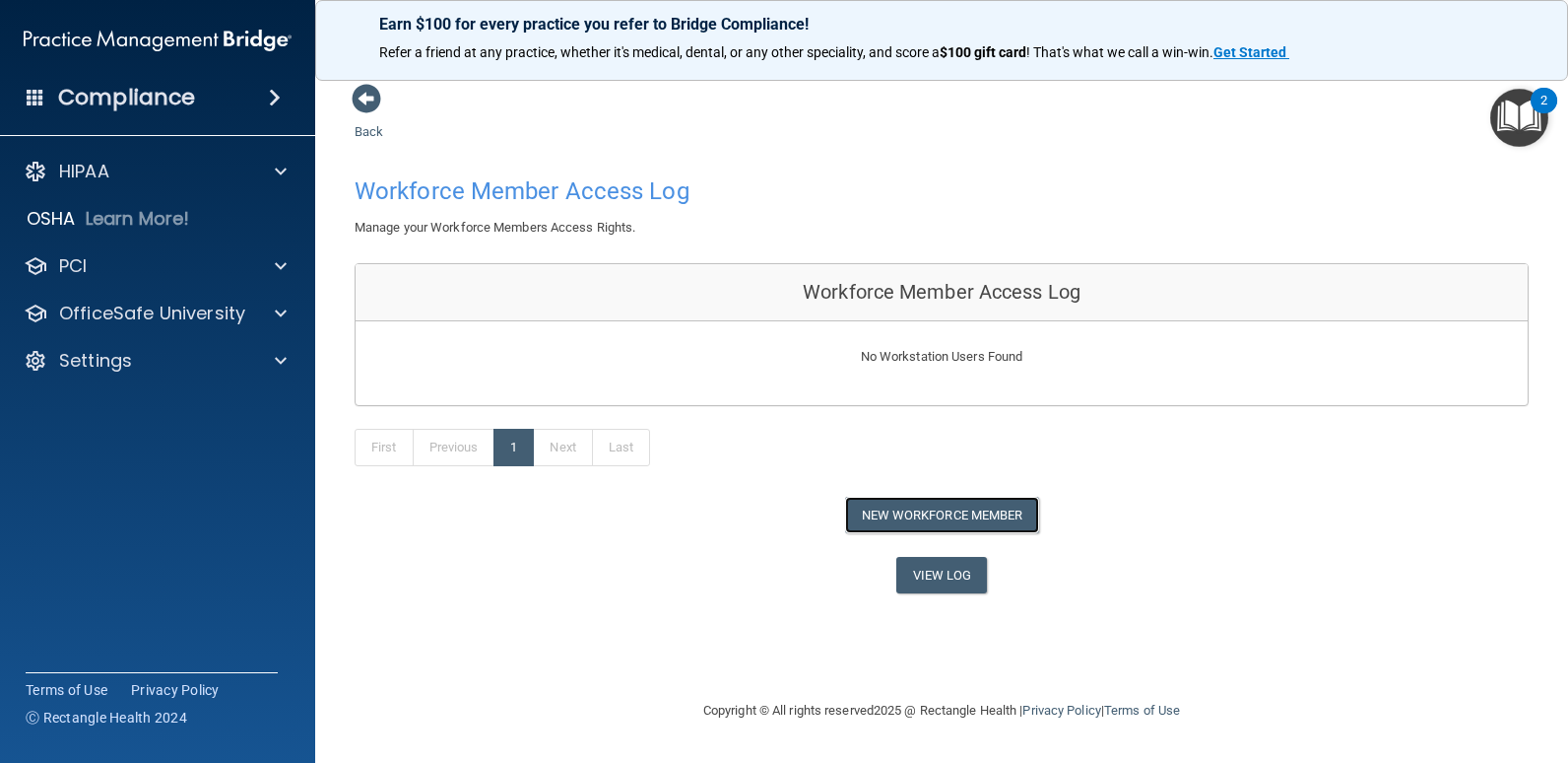
click at [884, 511] on button "New Workforce Member" at bounding box center [942, 515] width 194 height 37
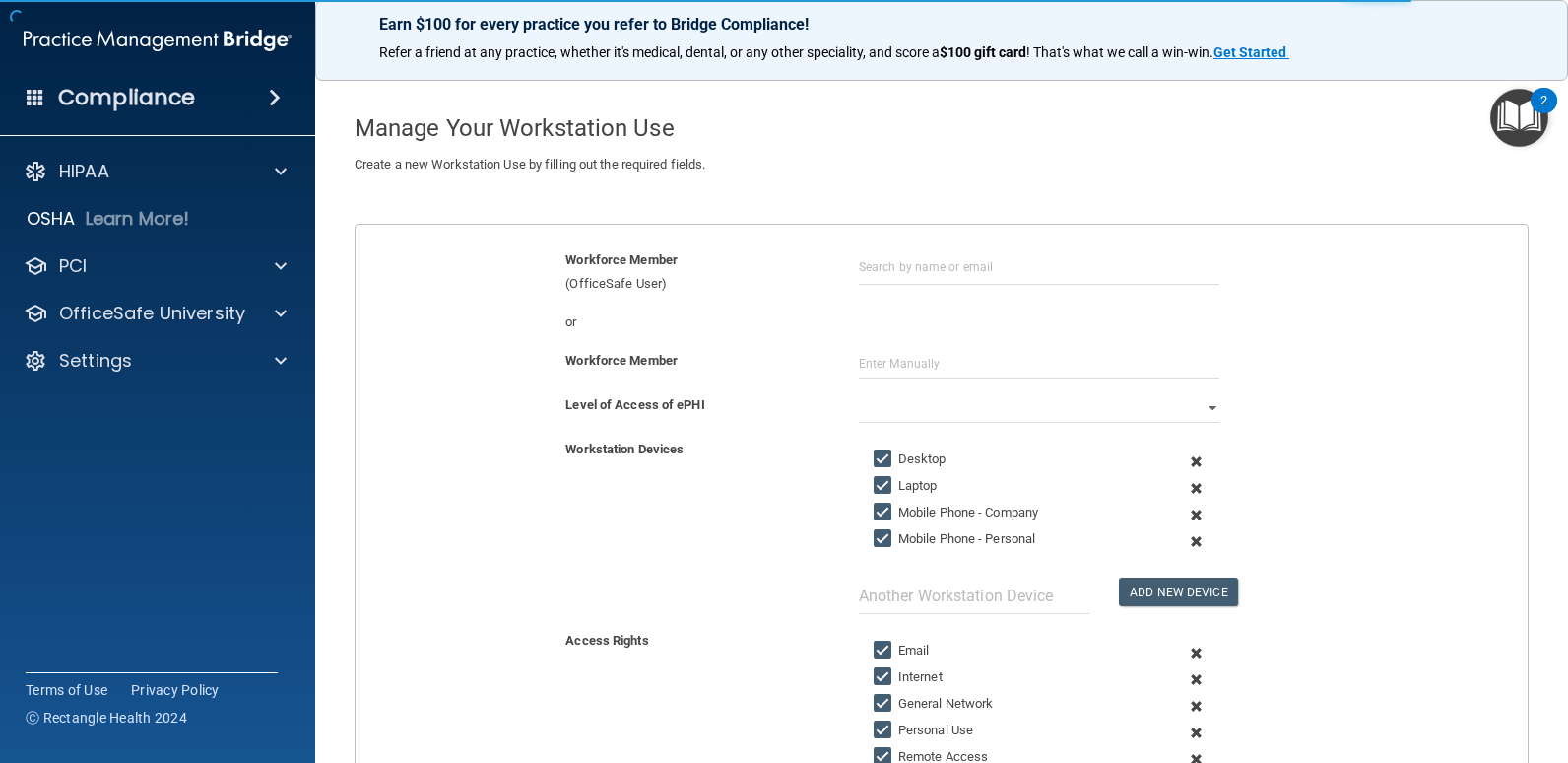
scroll to position [99, 0]
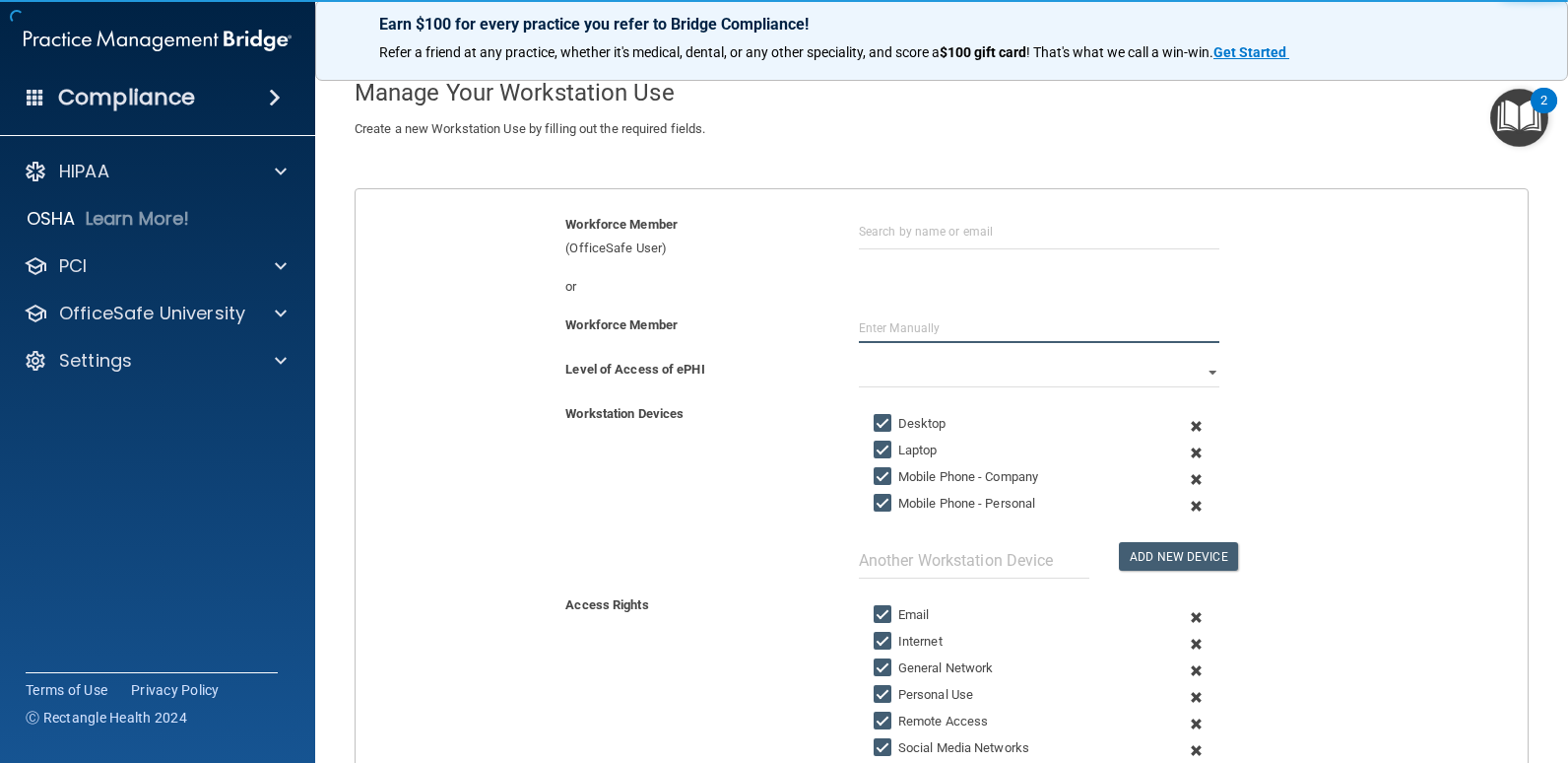
click at [953, 326] on input "text" at bounding box center [1039, 328] width 362 height 30
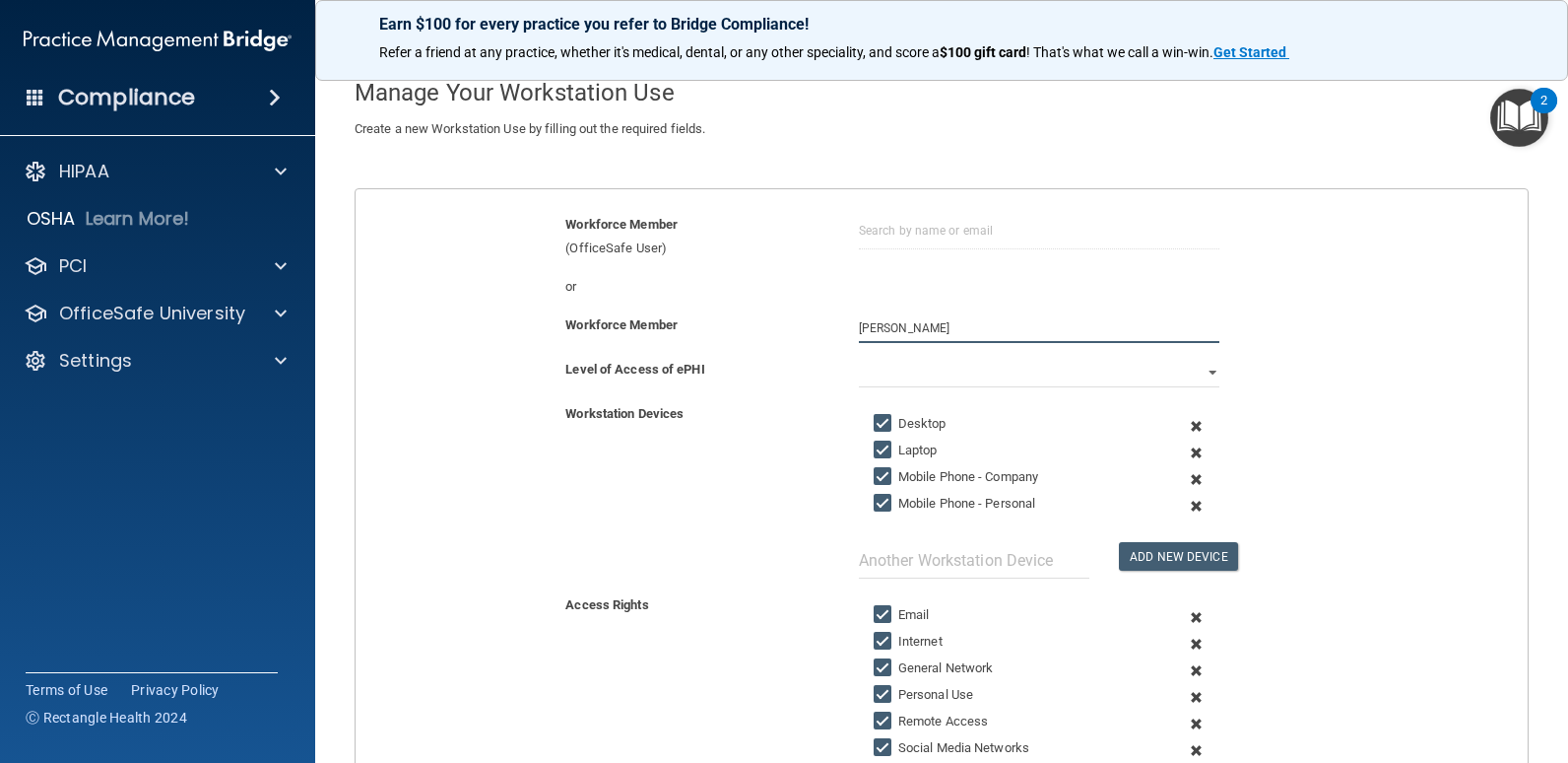
type input "[PERSON_NAME]"
click at [881, 368] on select "Full Limited None" at bounding box center [1039, 373] width 362 height 30
click at [858, 358] on select "Full Limited None" at bounding box center [1039, 373] width 362 height 30
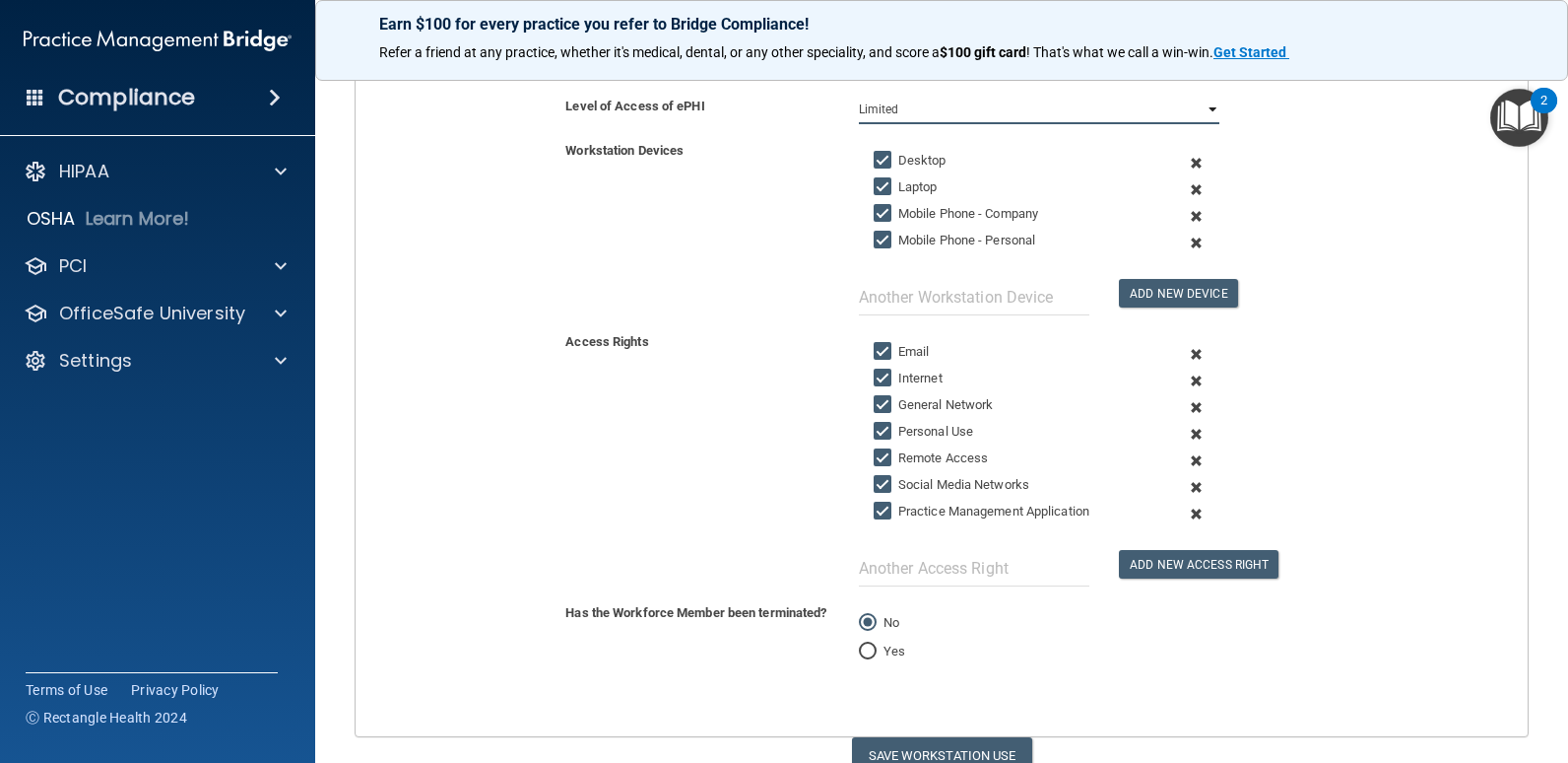
scroll to position [363, 0]
click at [953, 727] on button "Save Workstation Use" at bounding box center [941, 754] width 180 height 37
select select "? string:Full ?"
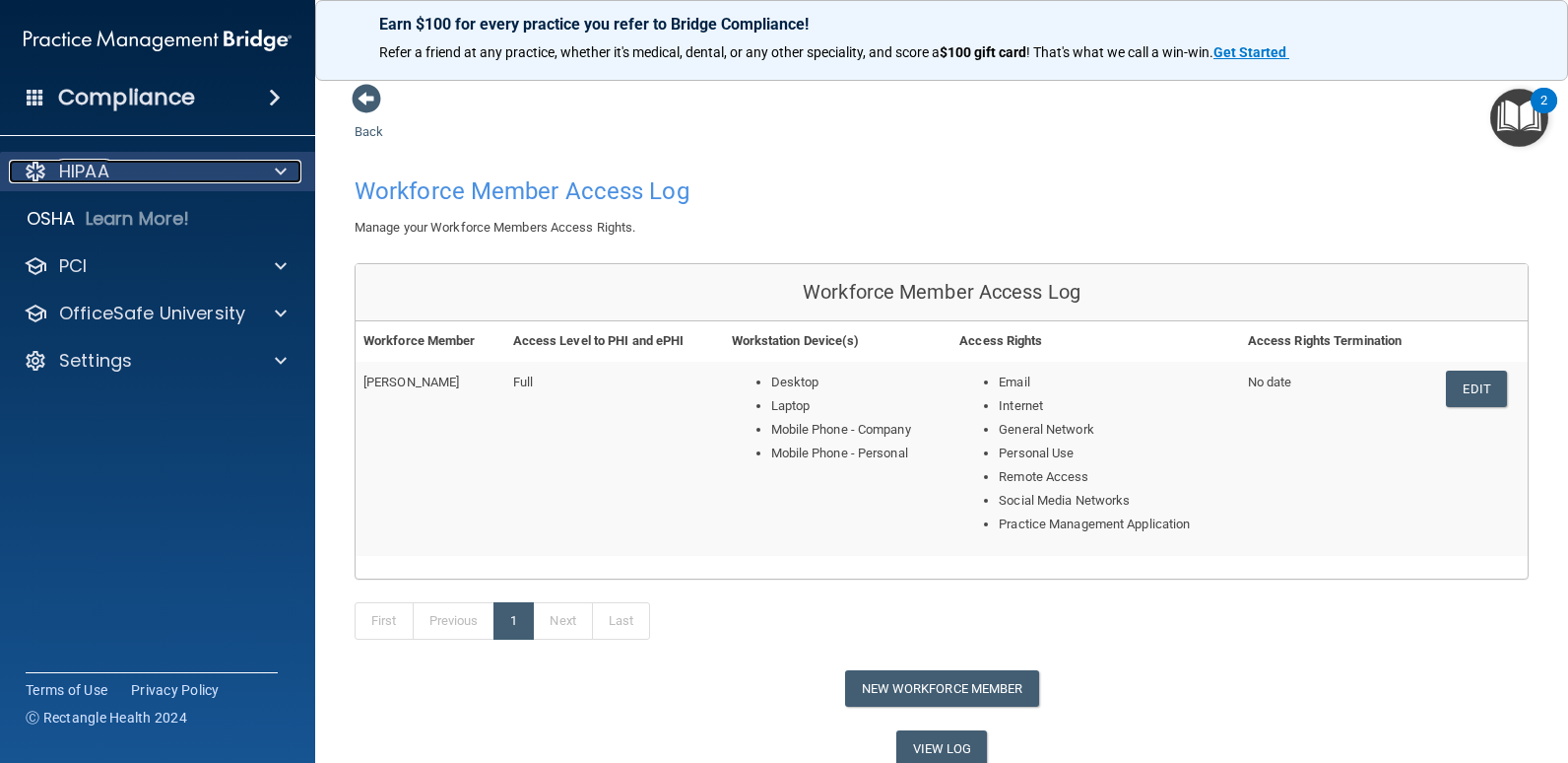
click at [258, 170] on div at bounding box center [277, 172] width 49 height 24
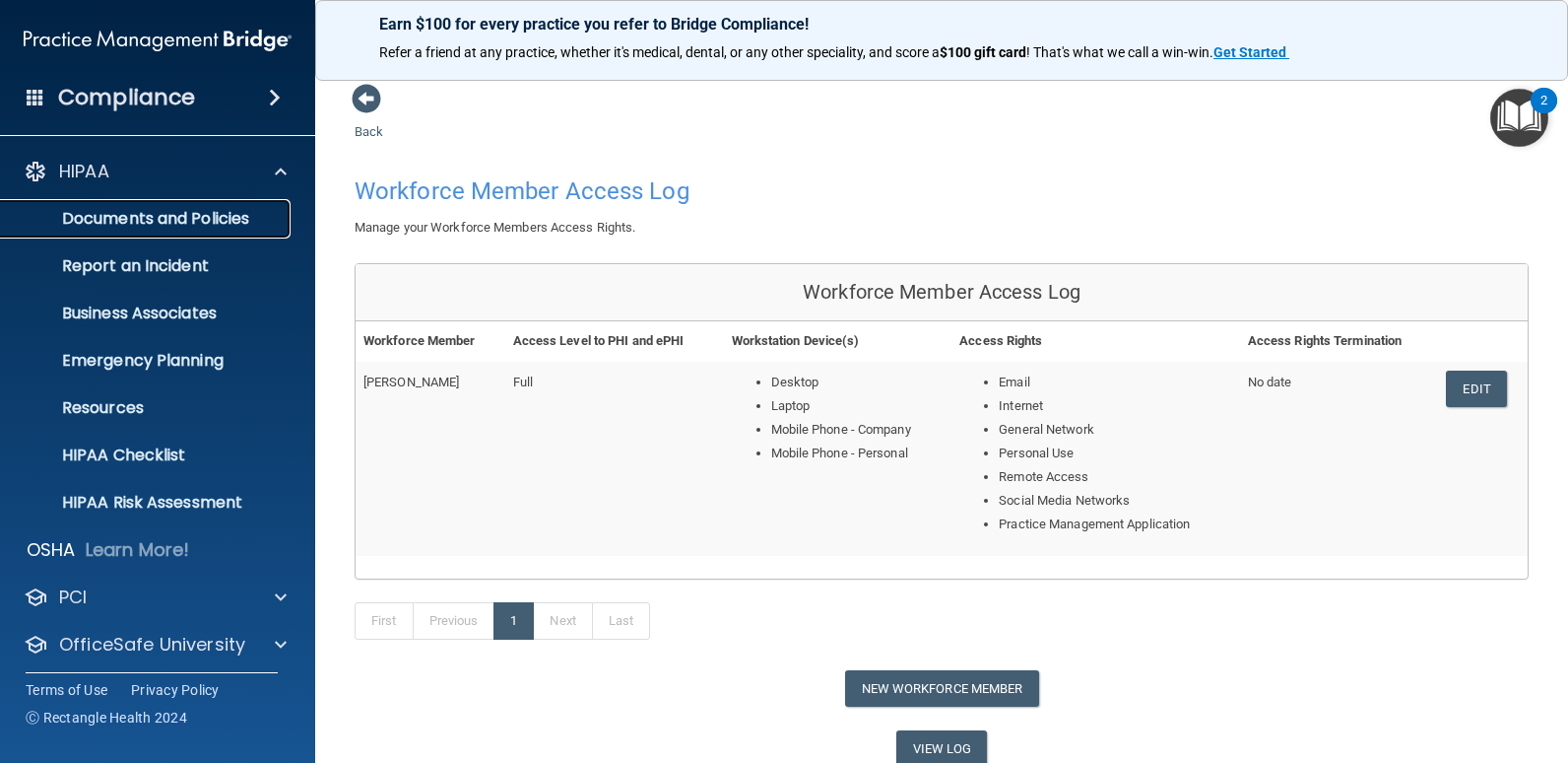
click at [241, 216] on p "Documents and Policies" at bounding box center [148, 218] width 269 height 20
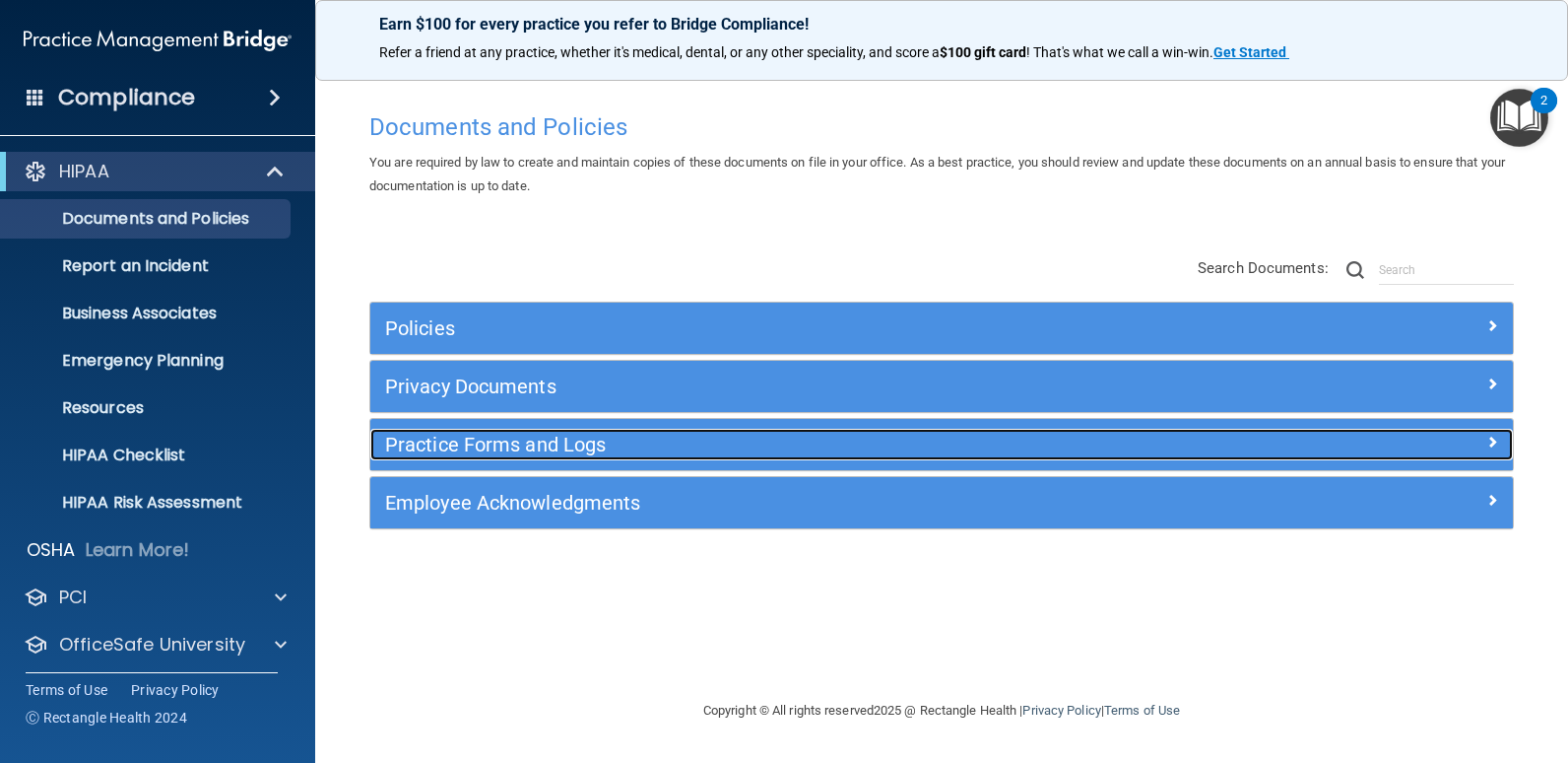
click at [548, 440] on h5 "Practice Forms and Logs" at bounding box center [798, 445] width 827 height 22
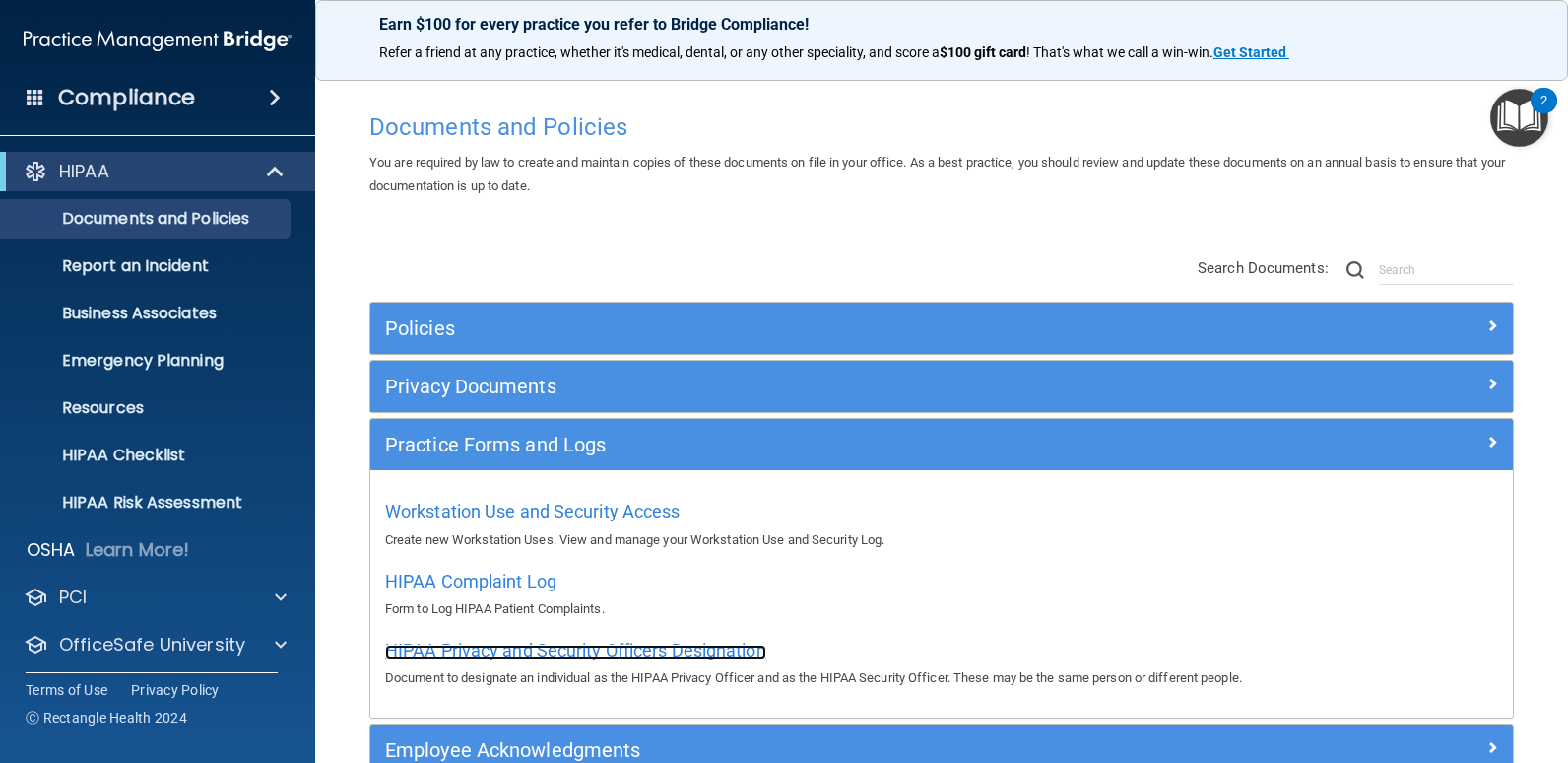
click at [439, 647] on span "HIPAA Privacy and Security Officers Designation" at bounding box center [575, 649] width 381 height 21
